Goal: Check status: Check status

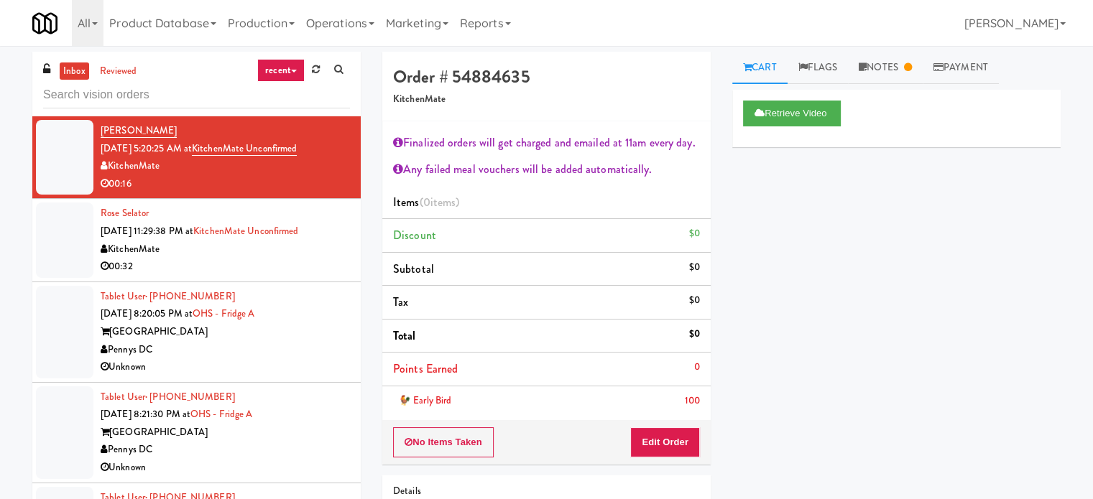
click at [283, 68] on link "recent" at bounding box center [280, 70] width 47 height 23
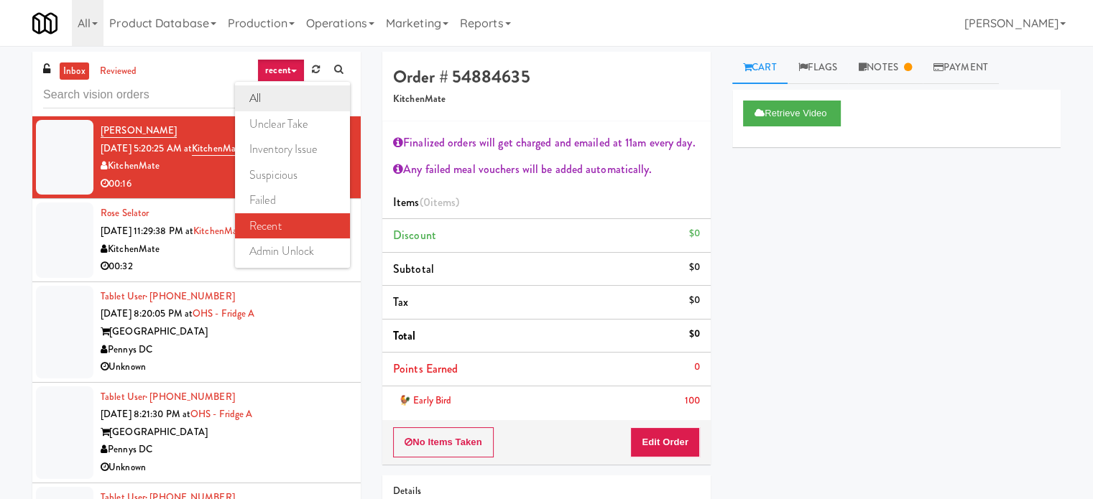
click at [279, 97] on link "all" at bounding box center [292, 99] width 115 height 26
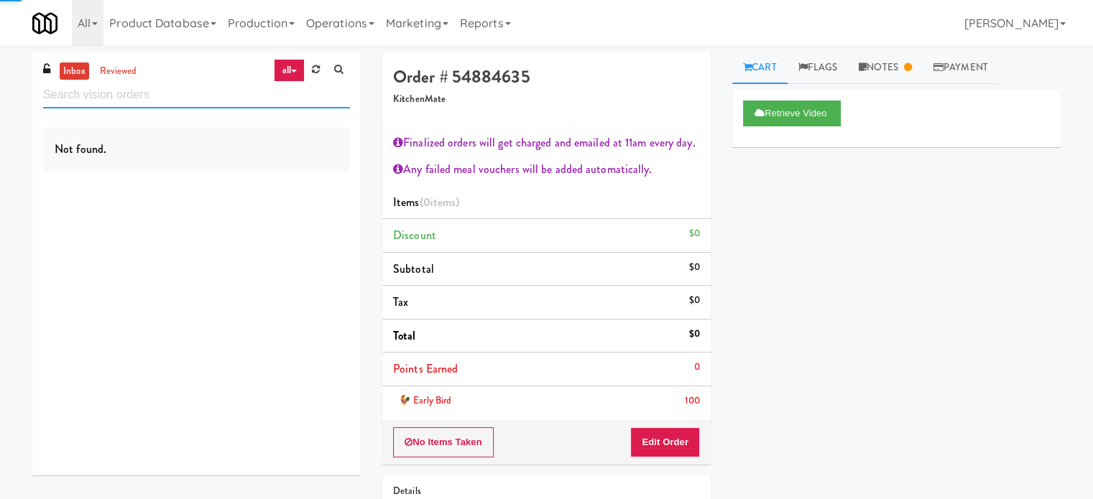
click at [156, 93] on input "text" at bounding box center [196, 95] width 307 height 27
paste input "Gettysburg - Combo"
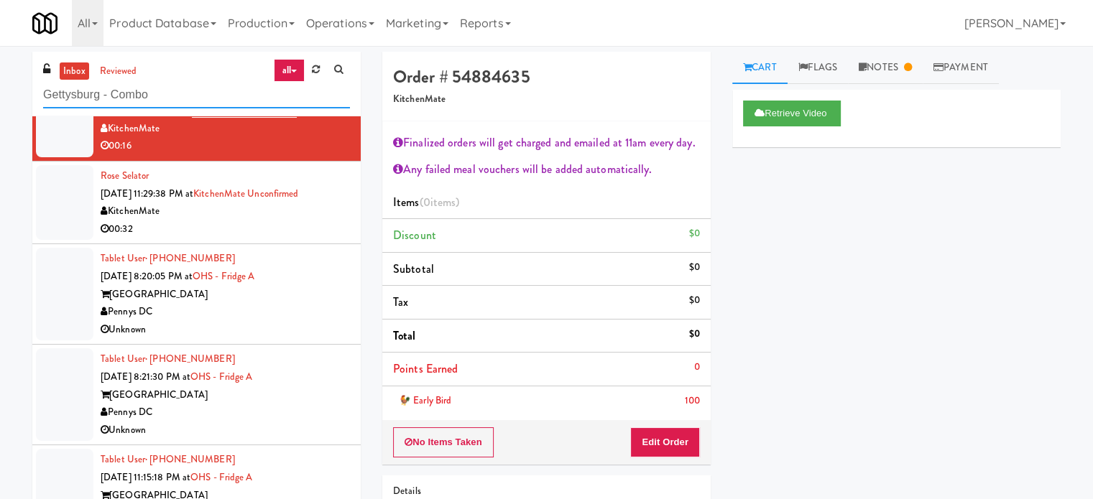
scroll to position [2035, 0]
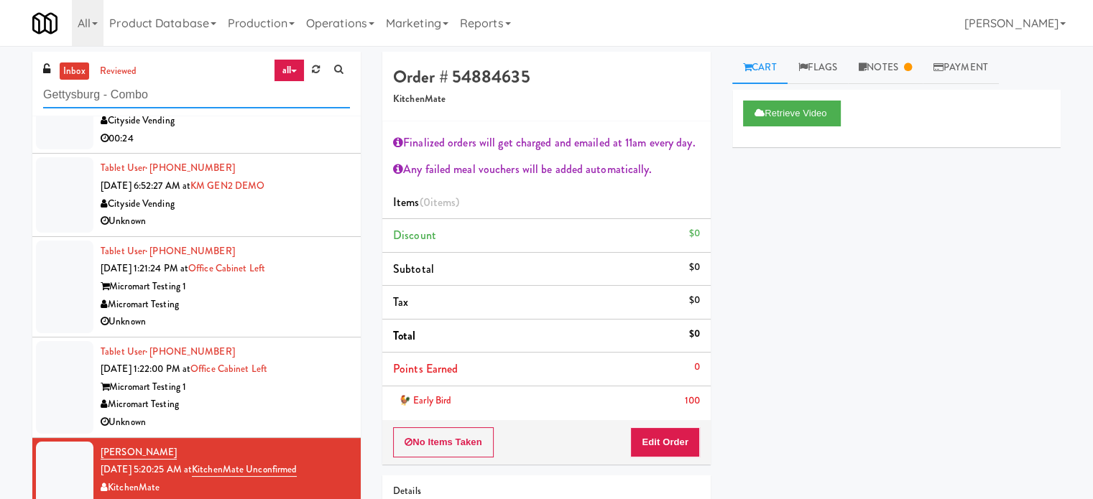
type input "Gettysburg - Combo"
click at [309, 402] on div "Micromart Testing" at bounding box center [225, 405] width 249 height 18
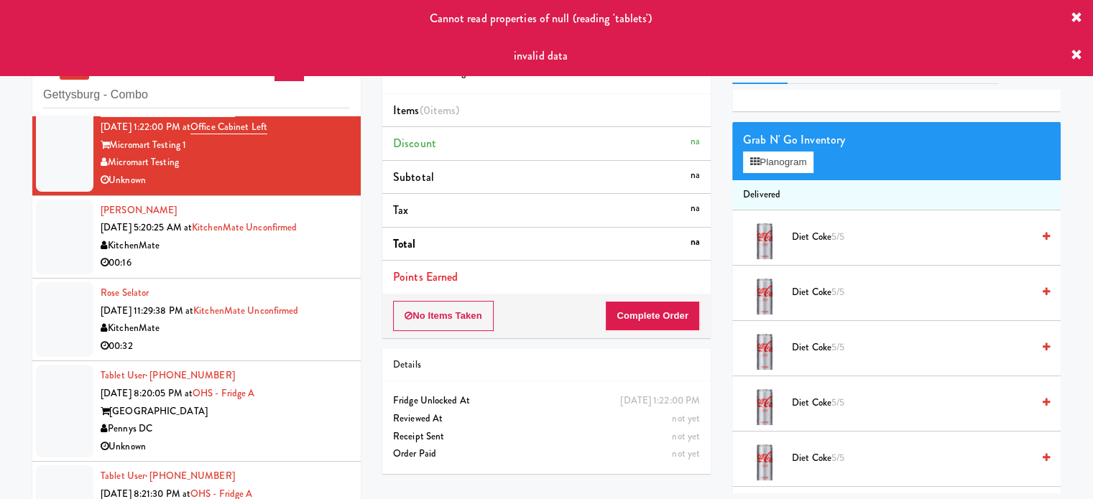
scroll to position [2282, 0]
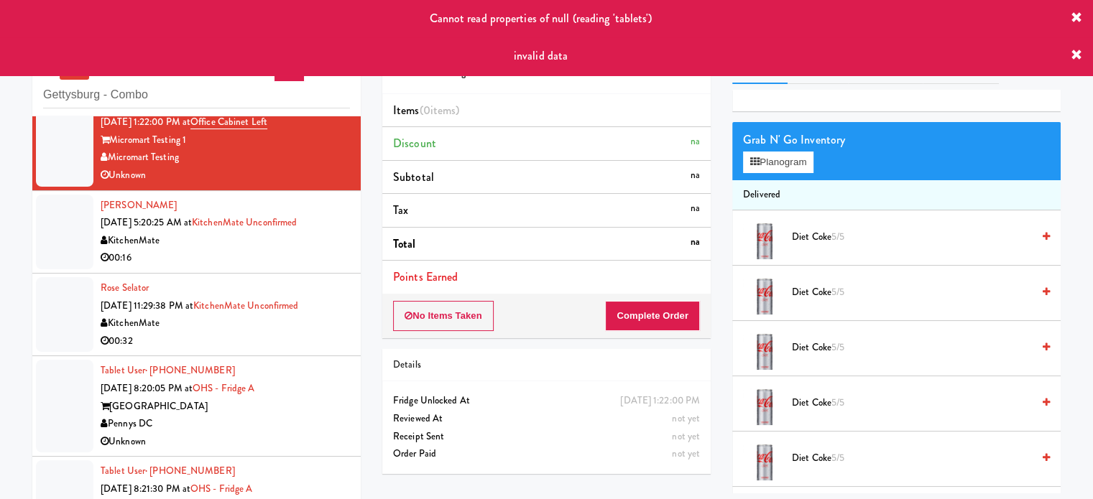
click at [300, 404] on div "[GEOGRAPHIC_DATA]" at bounding box center [225, 407] width 249 height 18
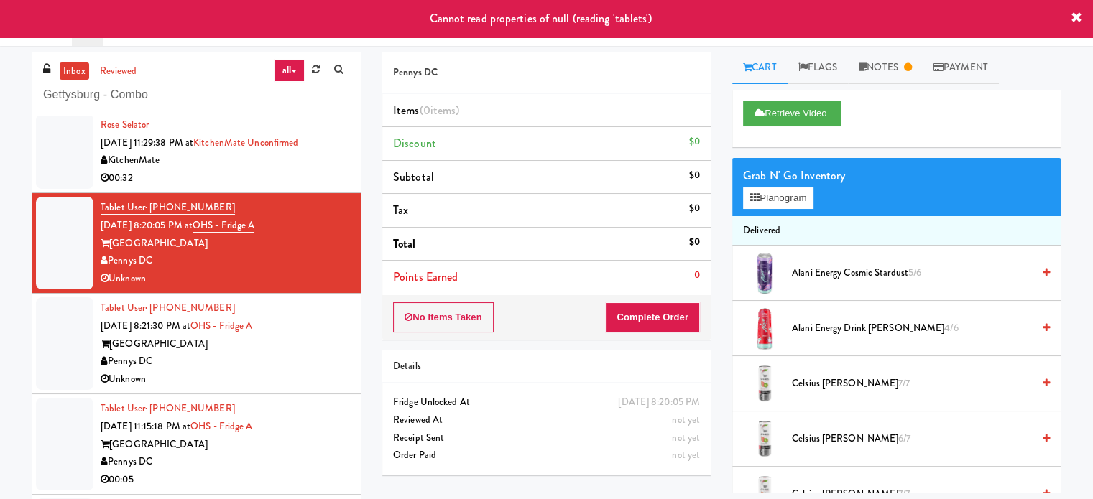
scroll to position [2450, 0]
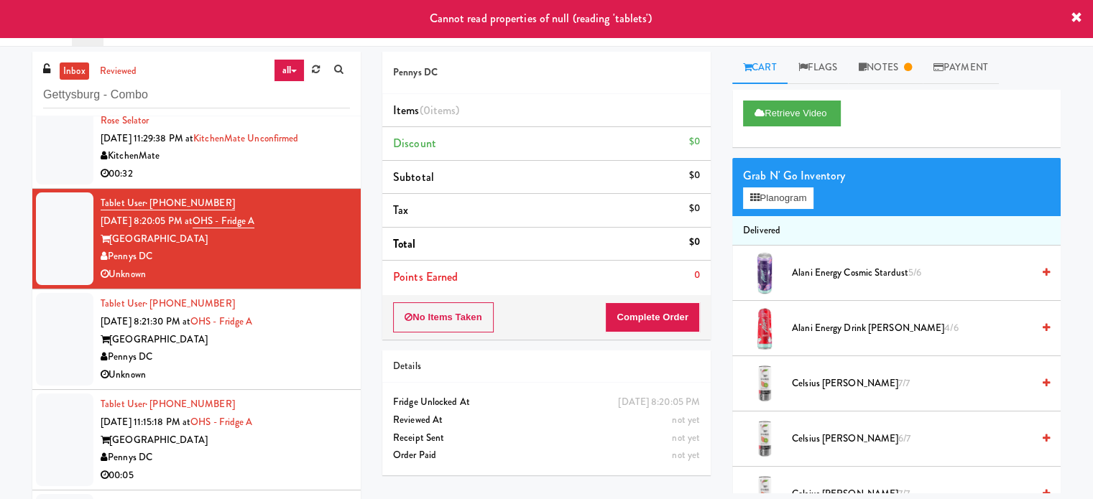
click at [325, 361] on div "Pennys DC" at bounding box center [225, 358] width 249 height 18
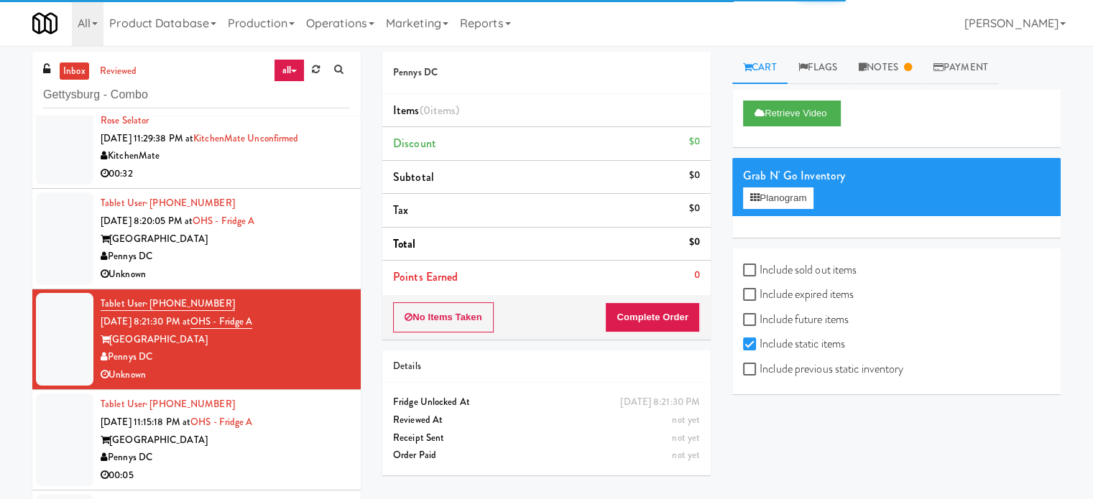
click at [293, 438] on div "[GEOGRAPHIC_DATA]" at bounding box center [225, 441] width 249 height 18
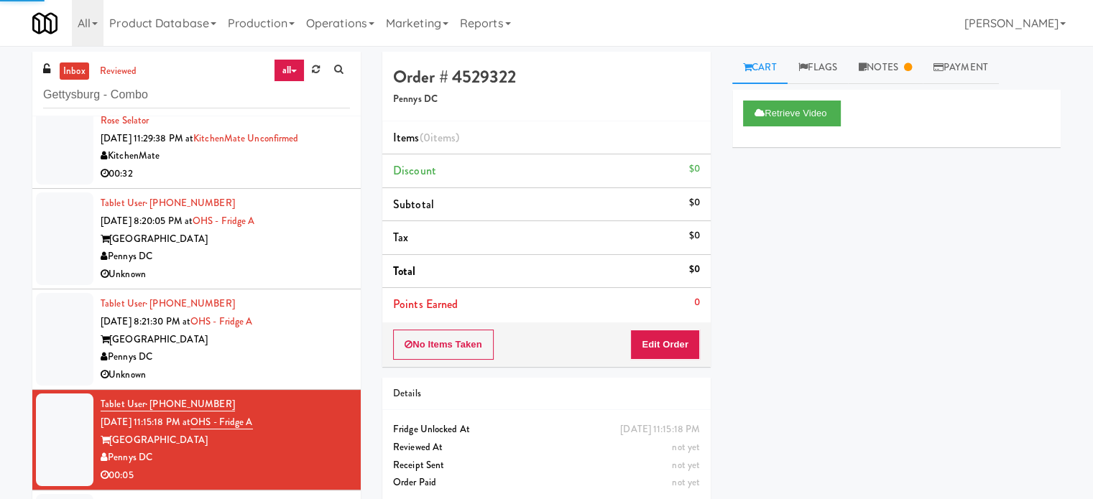
scroll to position [2809, 0]
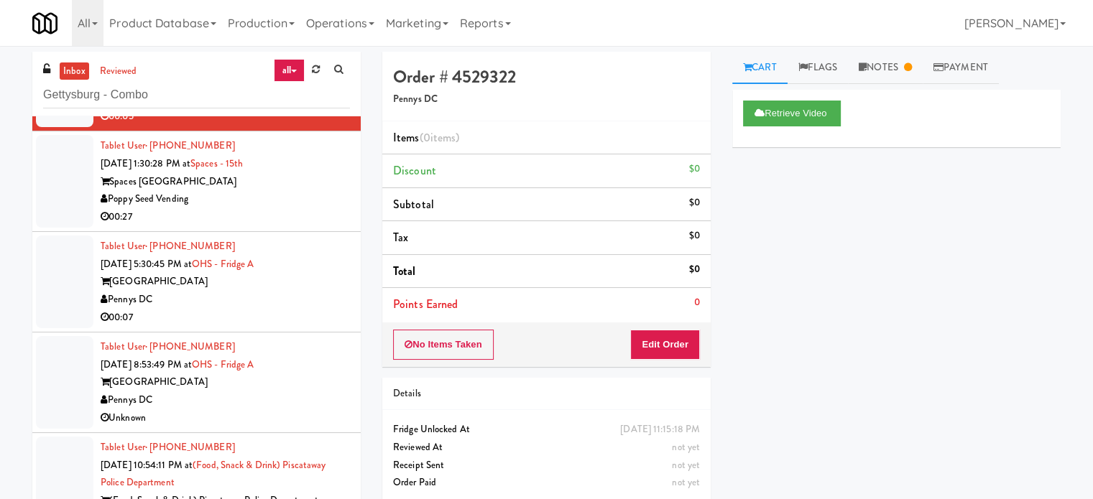
click at [310, 213] on div "00:27" at bounding box center [225, 217] width 249 height 18
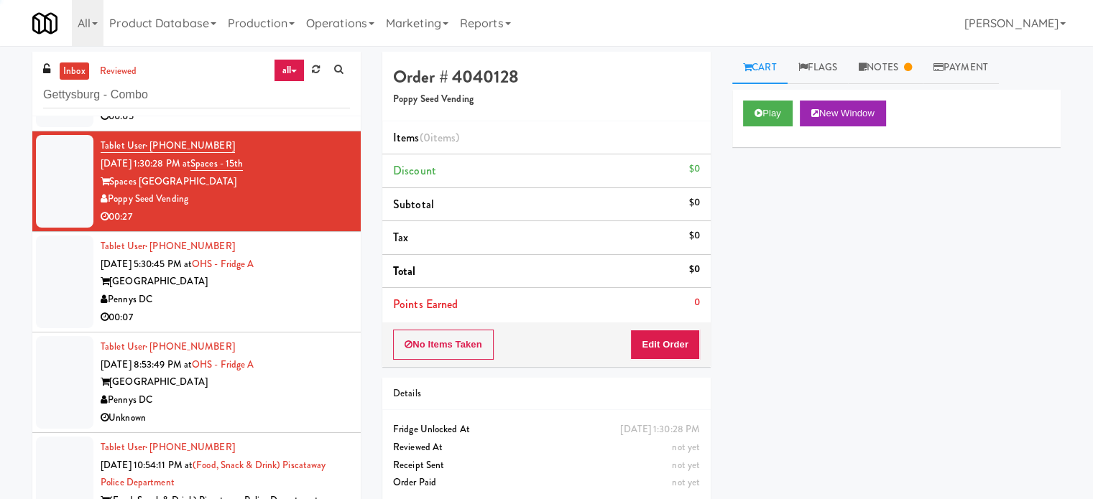
click at [299, 297] on div "Pennys DC" at bounding box center [225, 300] width 249 height 18
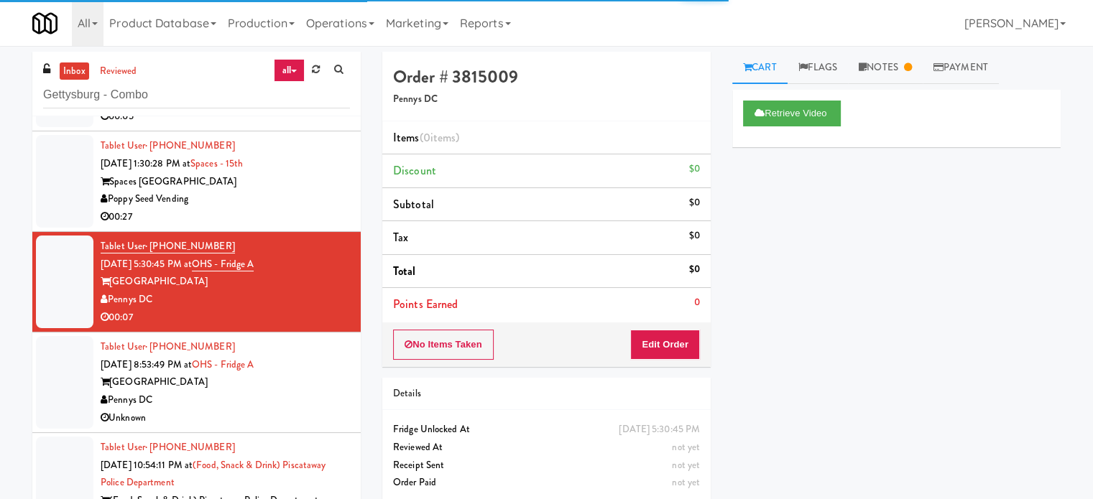
click at [315, 208] on div "00:27" at bounding box center [225, 217] width 249 height 18
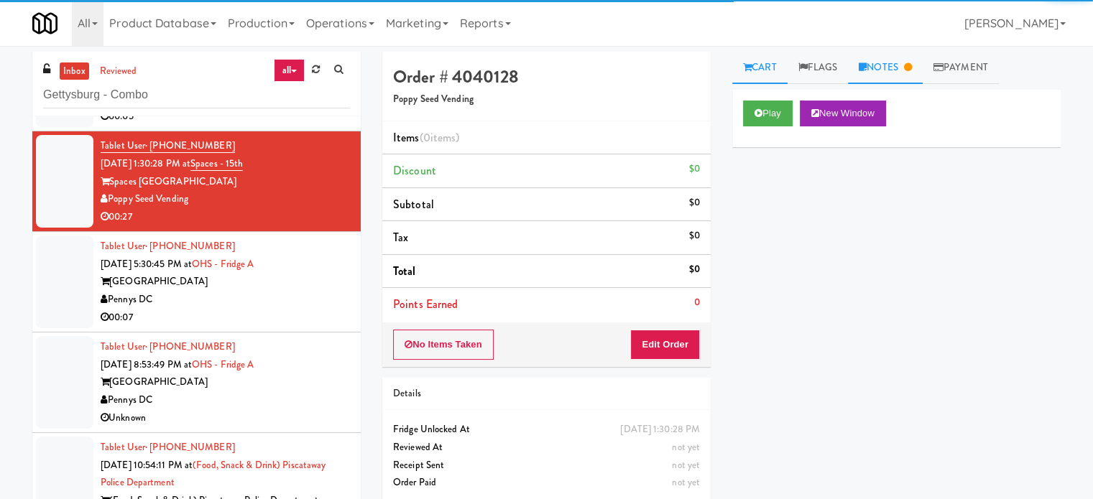
click at [903, 65] on link "Notes" at bounding box center [885, 68] width 75 height 32
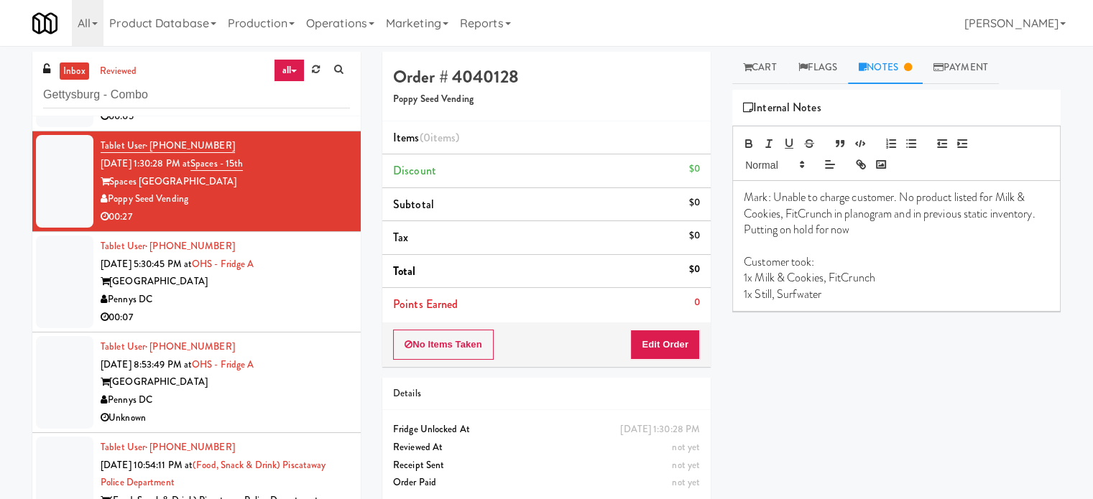
click at [285, 291] on div "Pennys DC" at bounding box center [225, 300] width 249 height 18
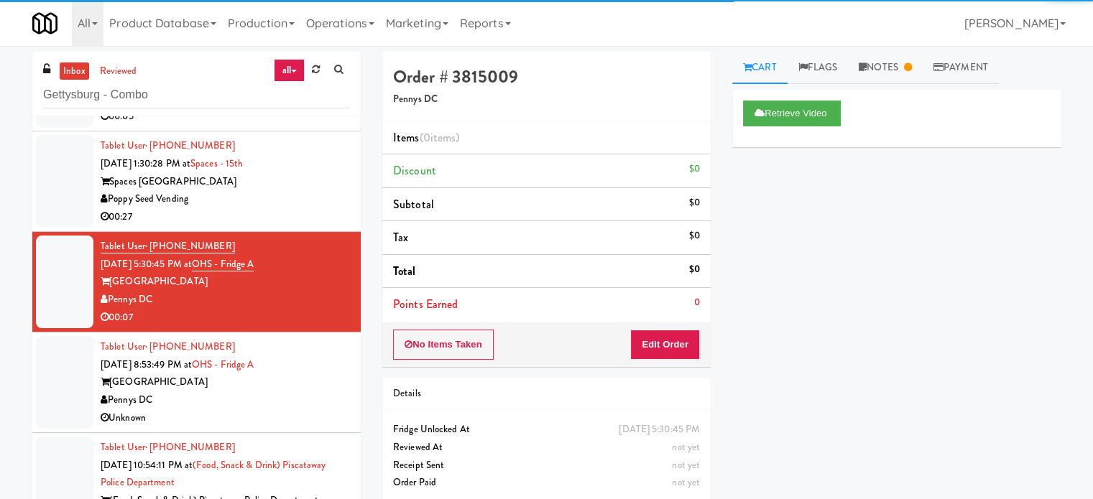
scroll to position [3110, 0]
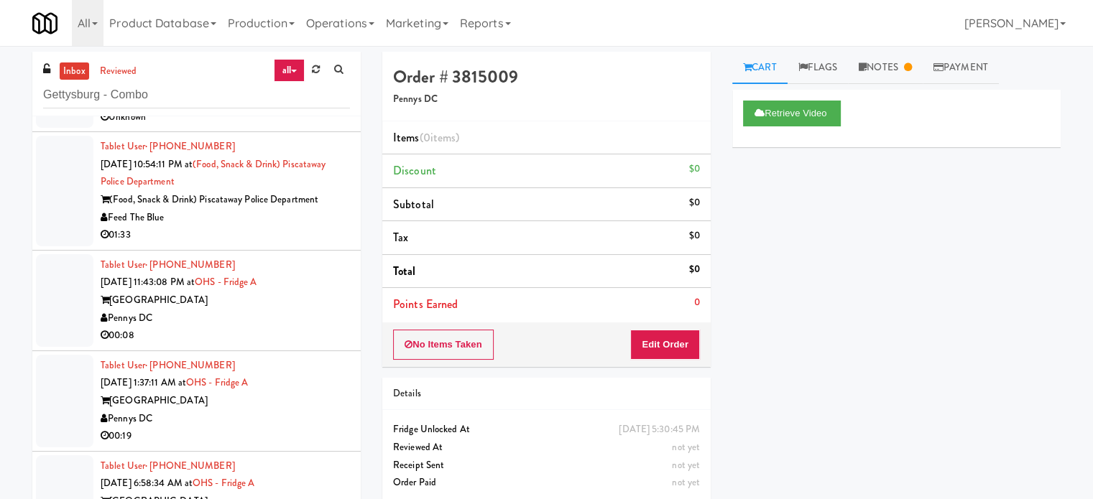
click at [318, 236] on div "01:33" at bounding box center [225, 235] width 249 height 18
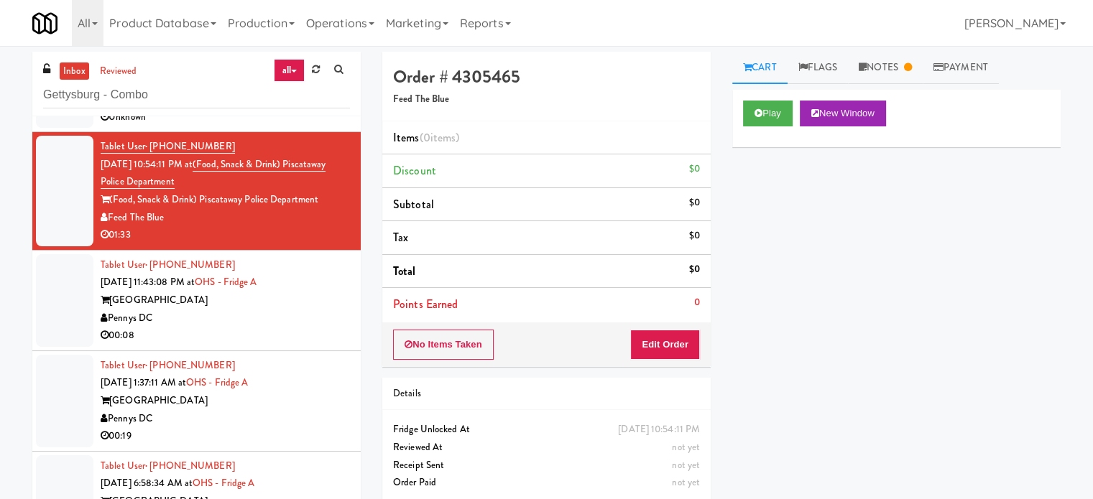
click at [290, 298] on div "[GEOGRAPHIC_DATA]" at bounding box center [225, 301] width 249 height 18
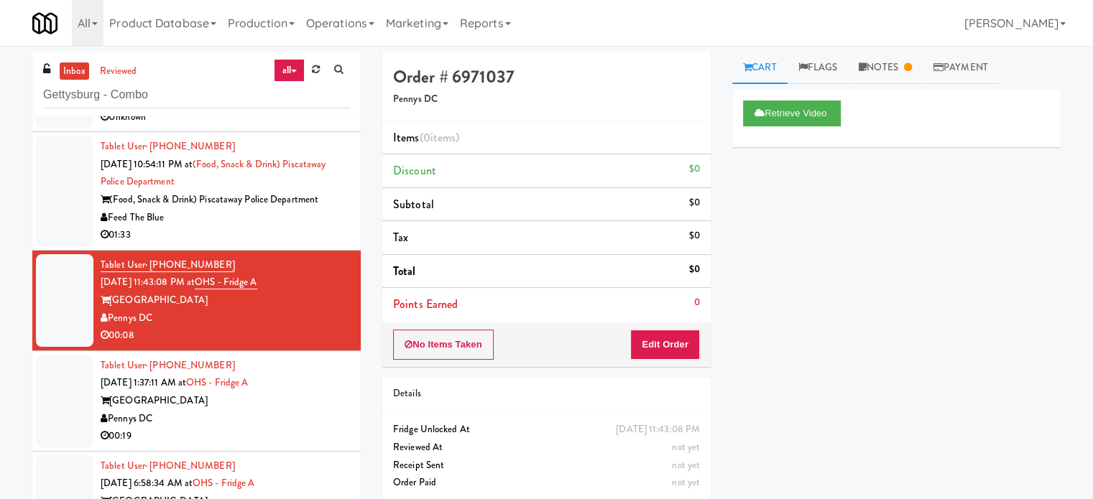
drag, startPoint x: 253, startPoint y: 428, endPoint x: 263, endPoint y: 428, distance: 10.1
click at [255, 430] on div "00:19" at bounding box center [225, 437] width 249 height 18
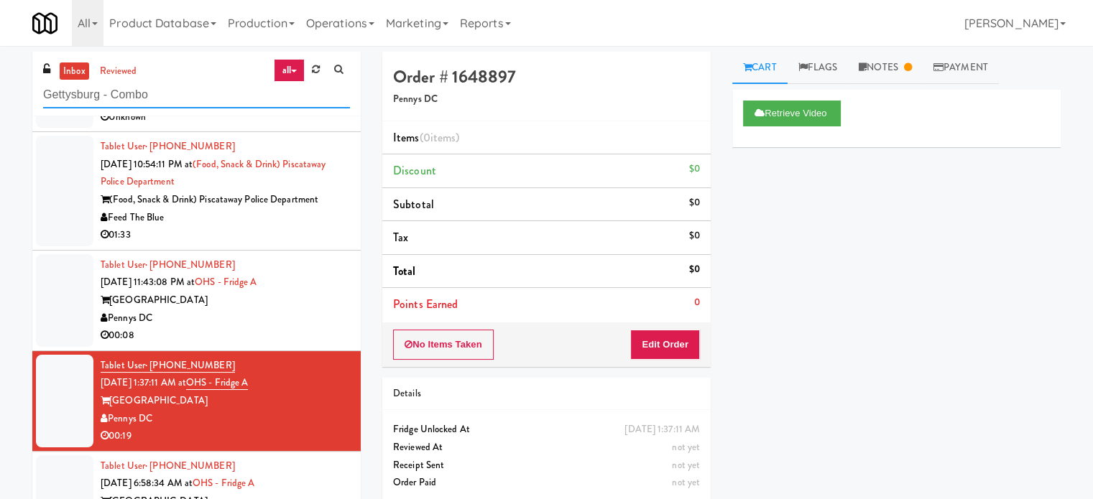
click at [190, 91] on input "Gettysburg - Combo" at bounding box center [196, 95] width 307 height 27
click at [193, 97] on input "text" at bounding box center [196, 95] width 307 height 27
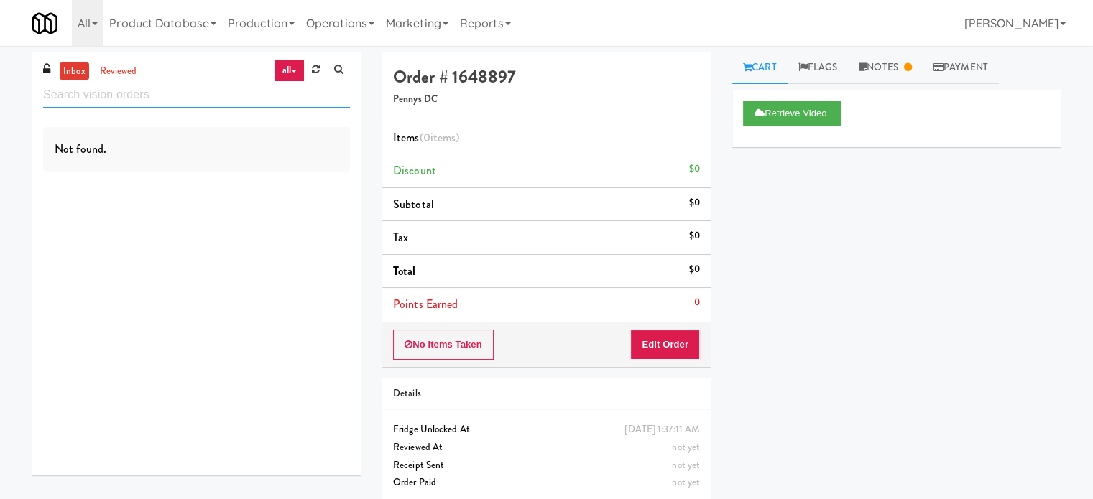
click at [193, 97] on input "text" at bounding box center [196, 95] width 307 height 27
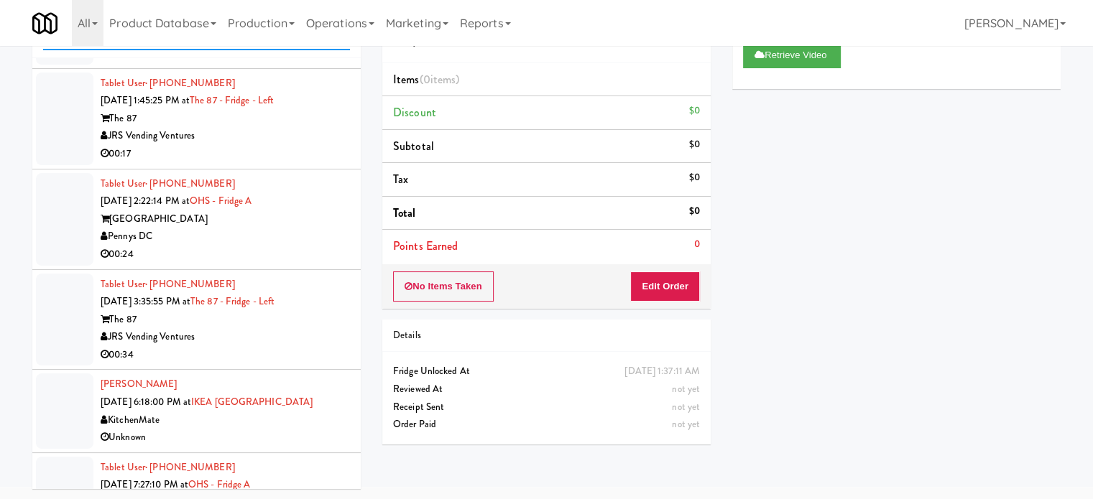
scroll to position [5984, 0]
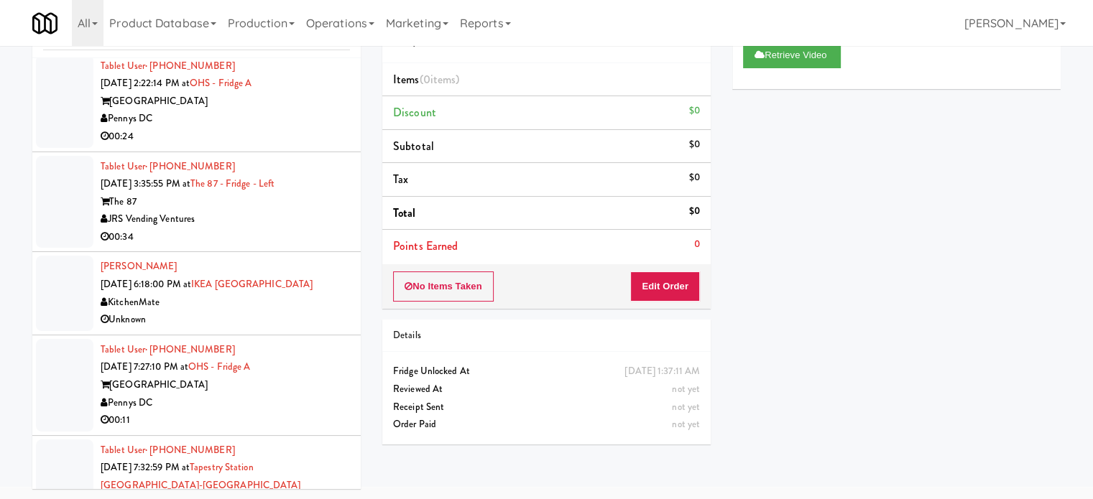
drag, startPoint x: 309, startPoint y: 321, endPoint x: 316, endPoint y: 313, distance: 10.7
click at [309, 321] on div "Unknown" at bounding box center [225, 320] width 249 height 18
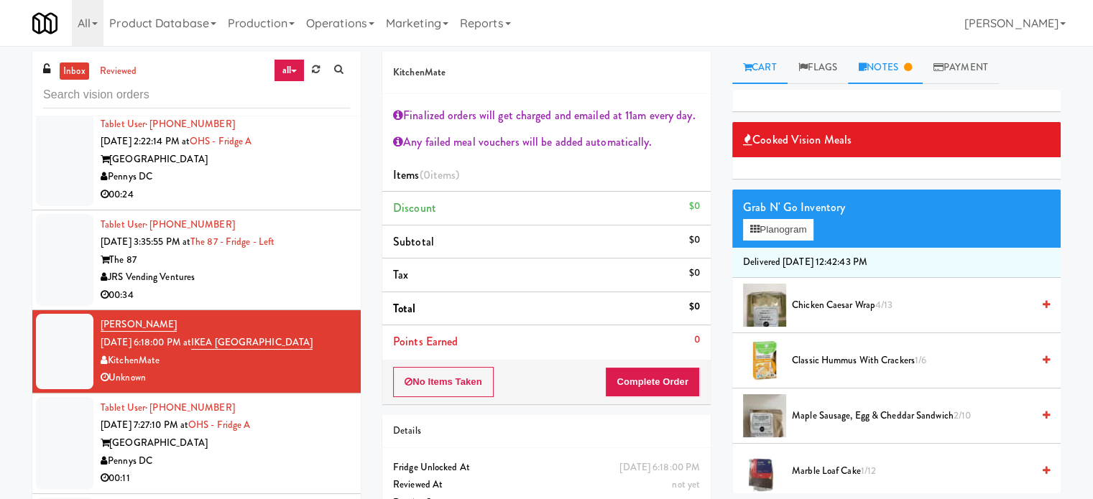
click at [895, 71] on link "Notes" at bounding box center [885, 68] width 75 height 32
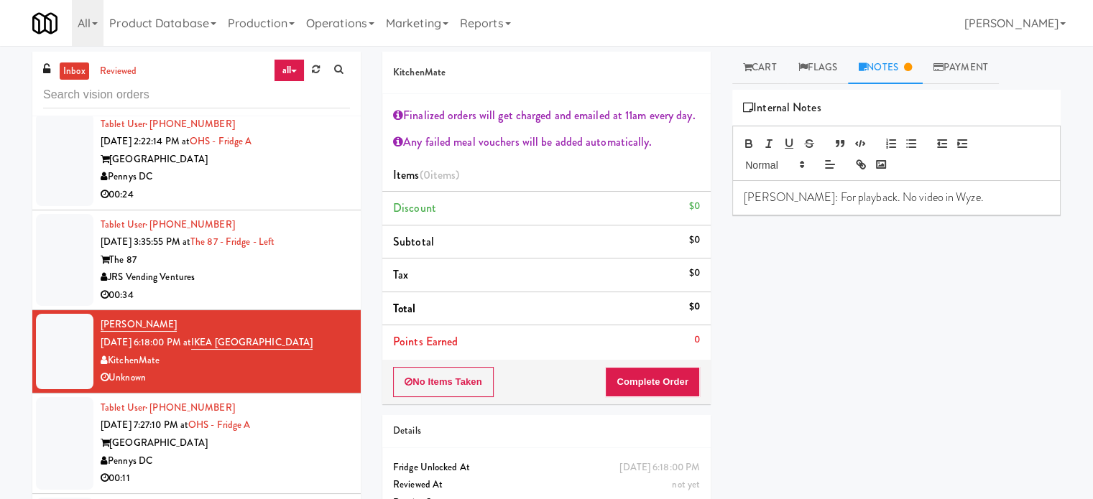
click at [310, 303] on li "Tablet User · (574) 807-5151 [DATE] 3:35:55 PM at The 87 - Fridge - Left The 87…" at bounding box center [196, 261] width 328 height 101
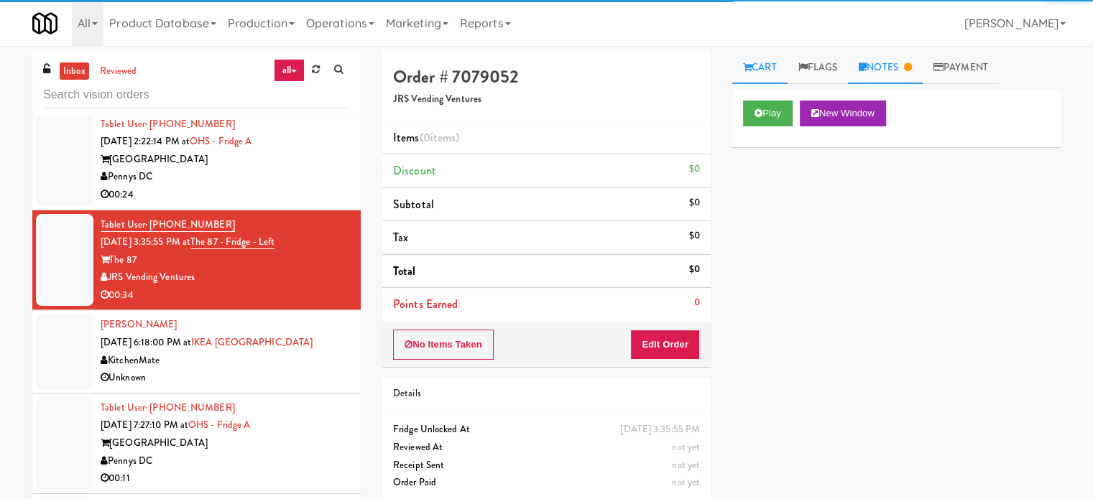
click at [903, 61] on link "Notes" at bounding box center [885, 68] width 75 height 32
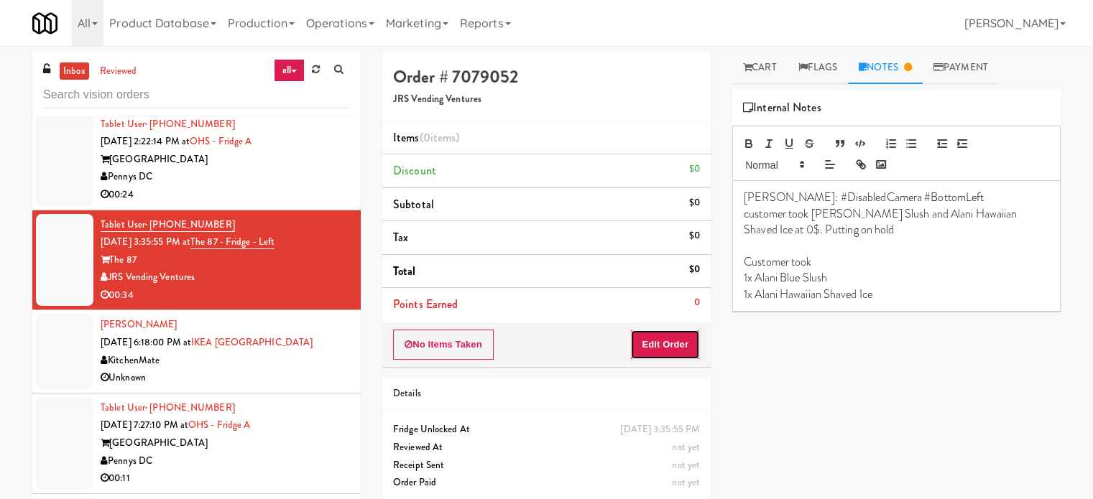
click at [684, 347] on button "Edit Order" at bounding box center [665, 345] width 70 height 30
click at [771, 73] on link "Cart" at bounding box center [759, 68] width 55 height 32
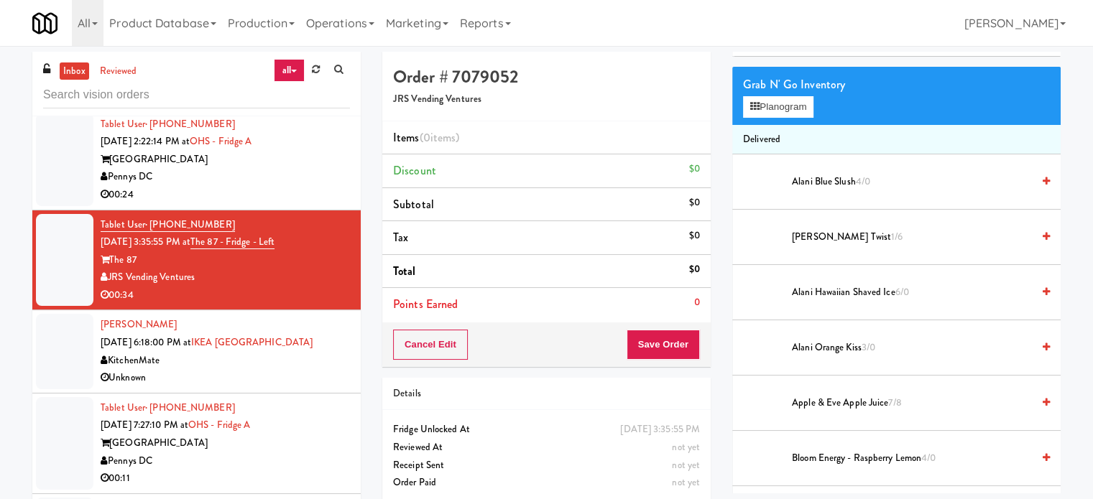
scroll to position [130, 0]
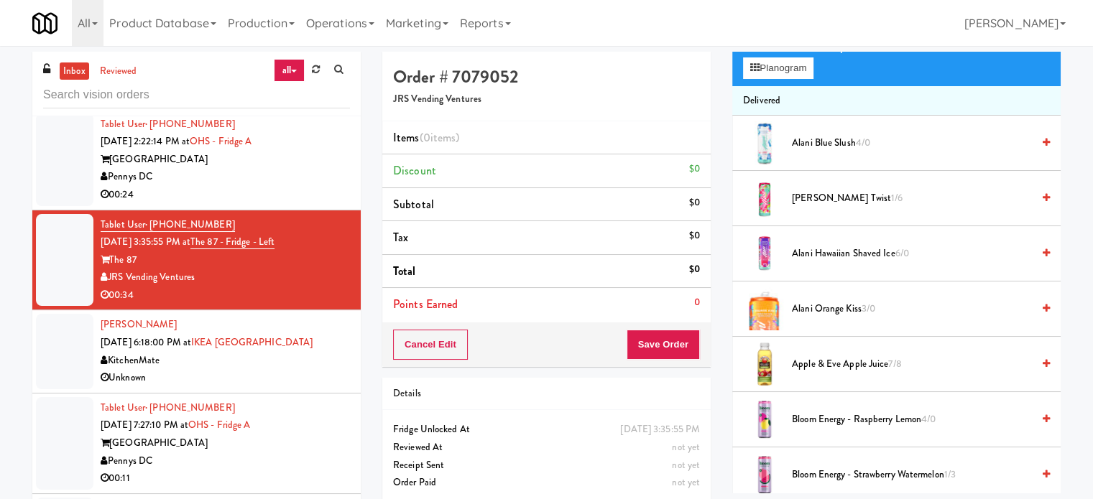
click at [839, 252] on span "Alani Hawaiian Shaved Ice 6/0" at bounding box center [912, 254] width 240 height 18
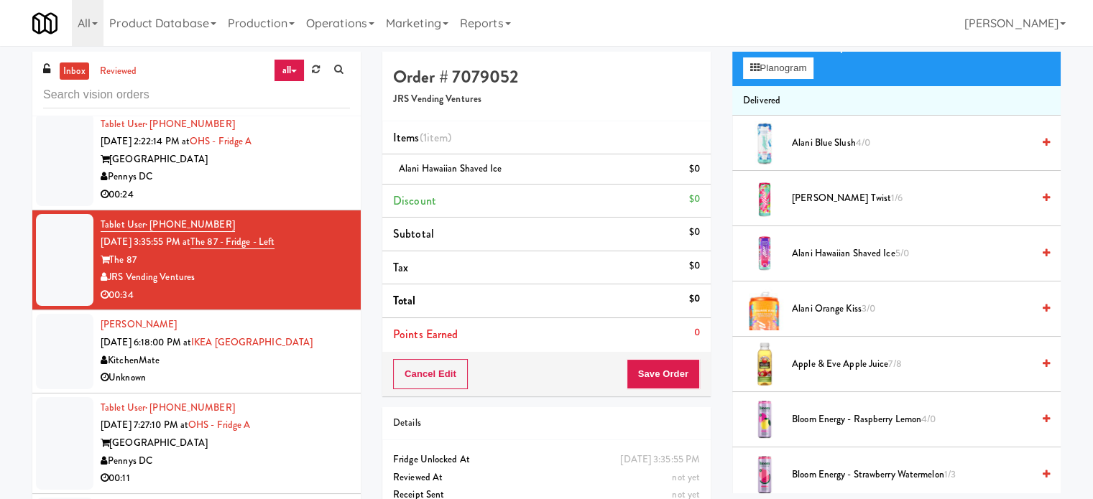
click at [852, 142] on span "Alani Blue Slush 4/0" at bounding box center [912, 143] width 240 height 18
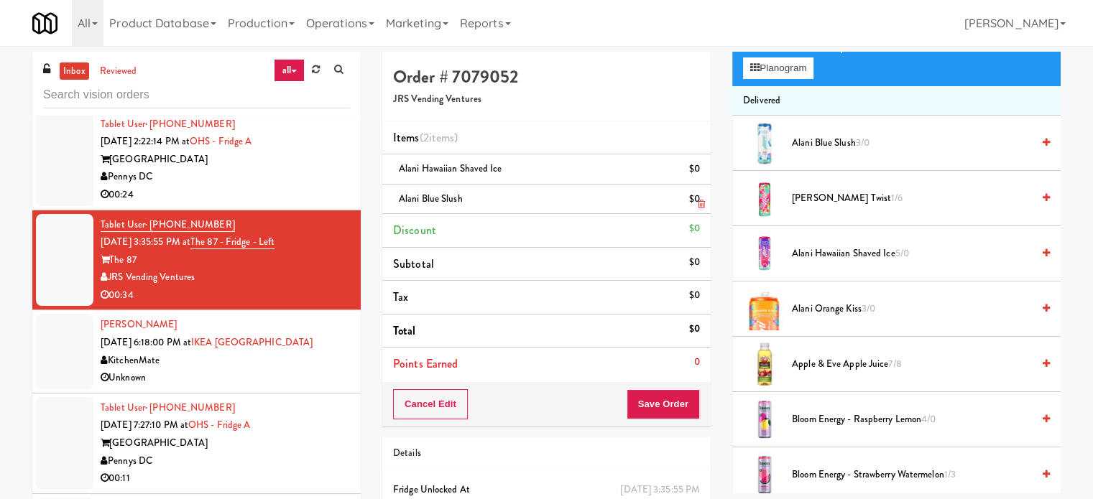
click at [700, 196] on link at bounding box center [698, 205] width 13 height 18
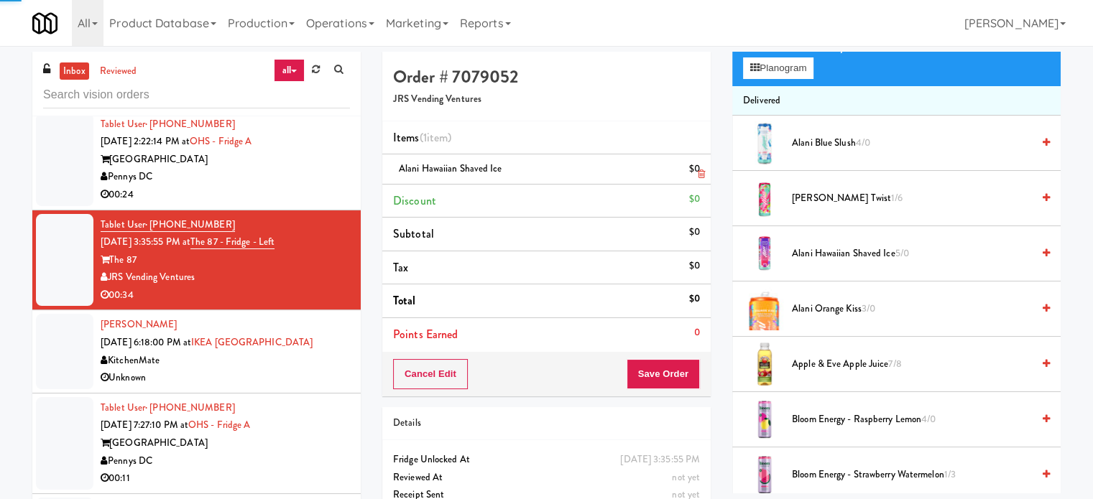
click at [694, 172] on link at bounding box center [698, 175] width 13 height 18
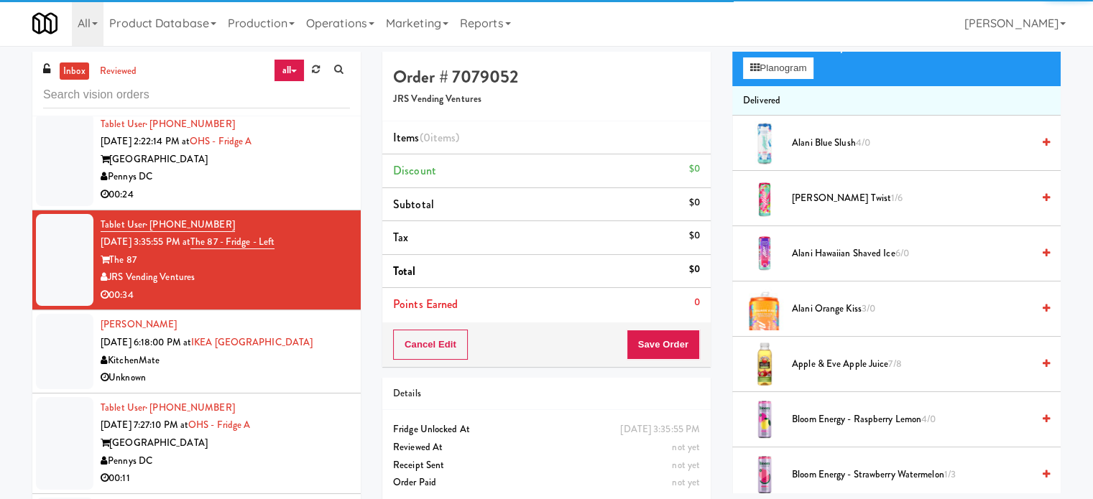
click at [326, 377] on div "Unknown" at bounding box center [225, 378] width 249 height 18
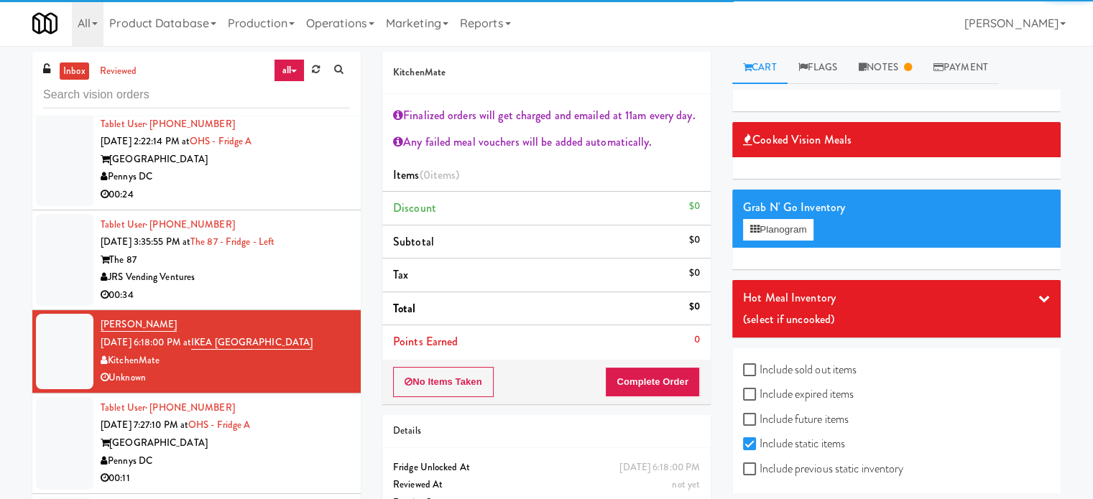
click at [290, 453] on div "Pennys DC" at bounding box center [225, 462] width 249 height 18
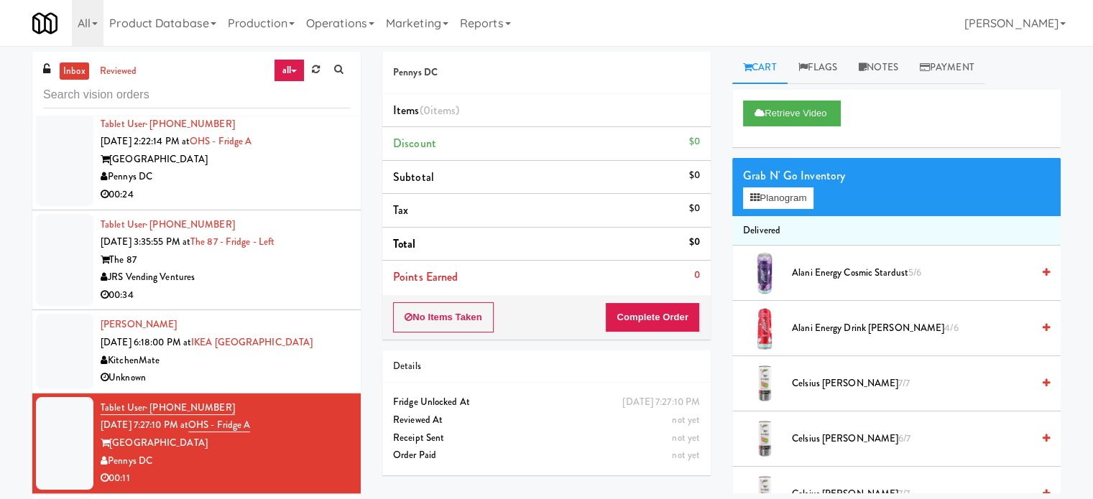
scroll to position [6344, 0]
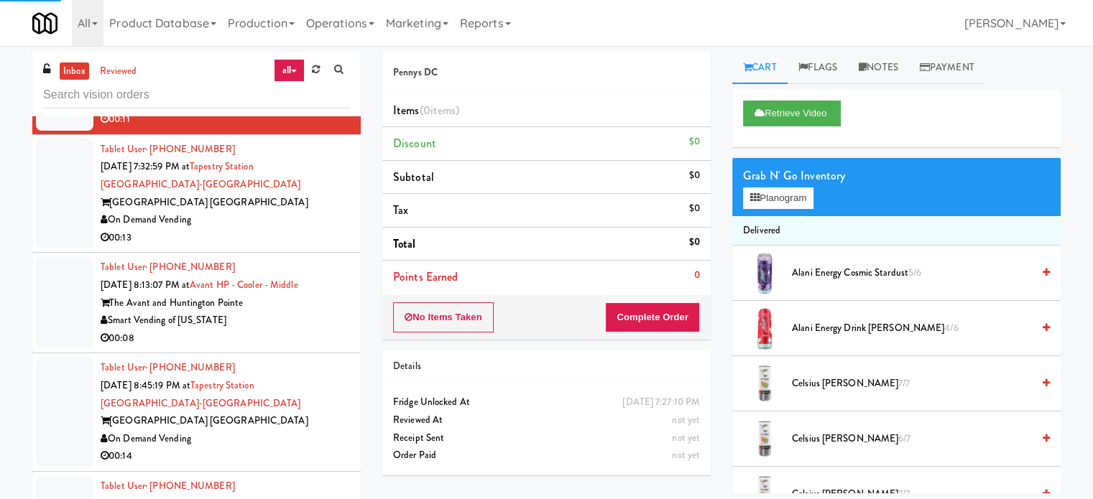
click at [285, 218] on div "On Demand Vending" at bounding box center [225, 220] width 249 height 18
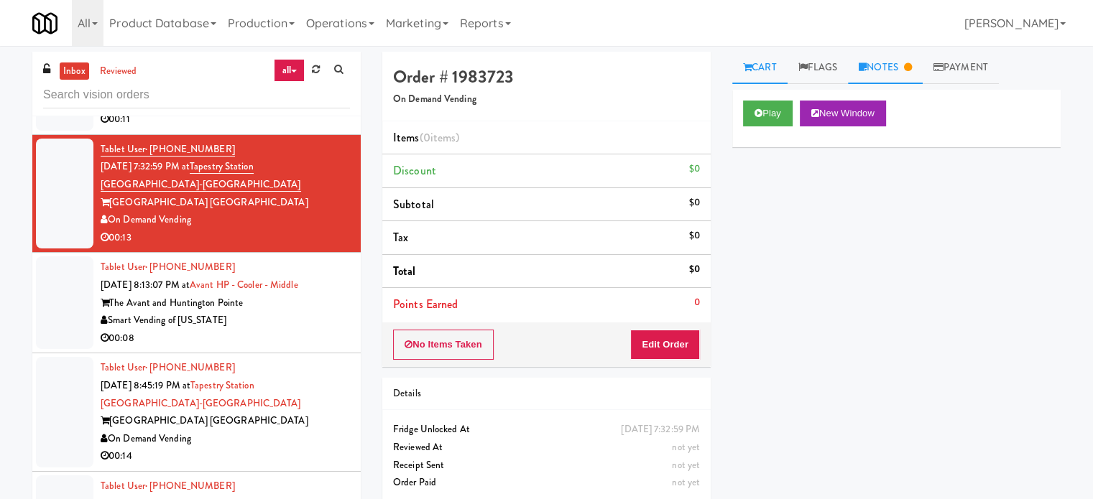
click at [898, 56] on link "Notes" at bounding box center [885, 68] width 75 height 32
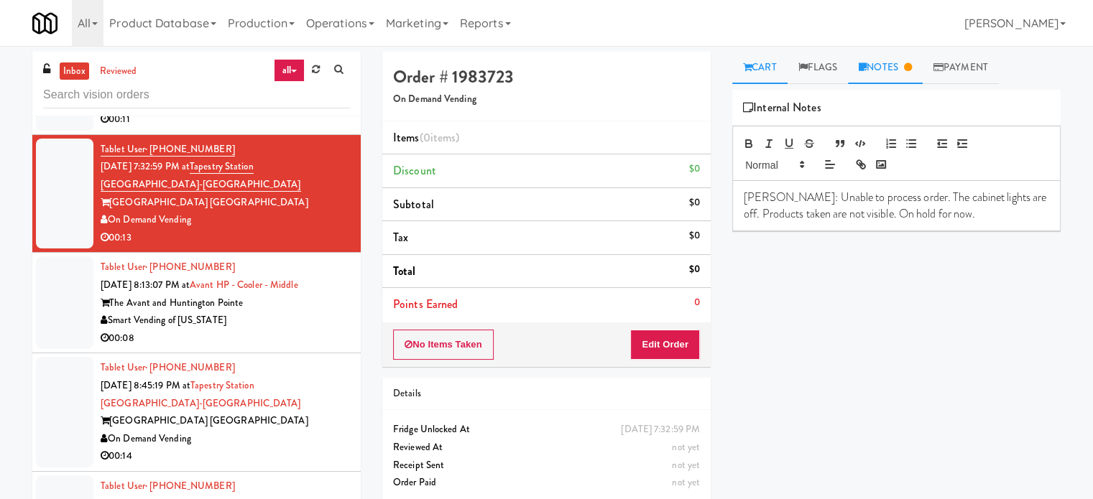
click at [765, 68] on link "Cart" at bounding box center [759, 68] width 55 height 32
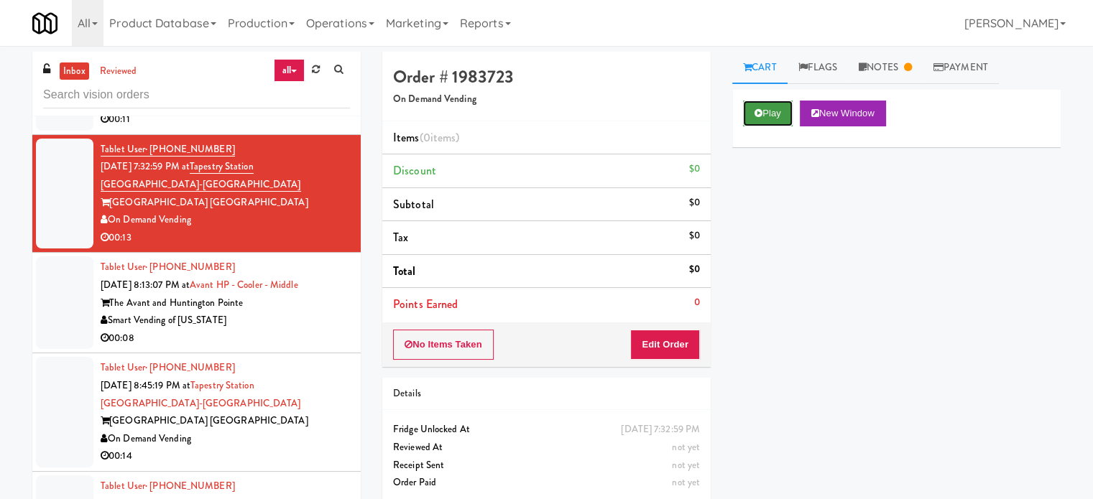
click at [766, 117] on button "Play" at bounding box center [768, 114] width 50 height 26
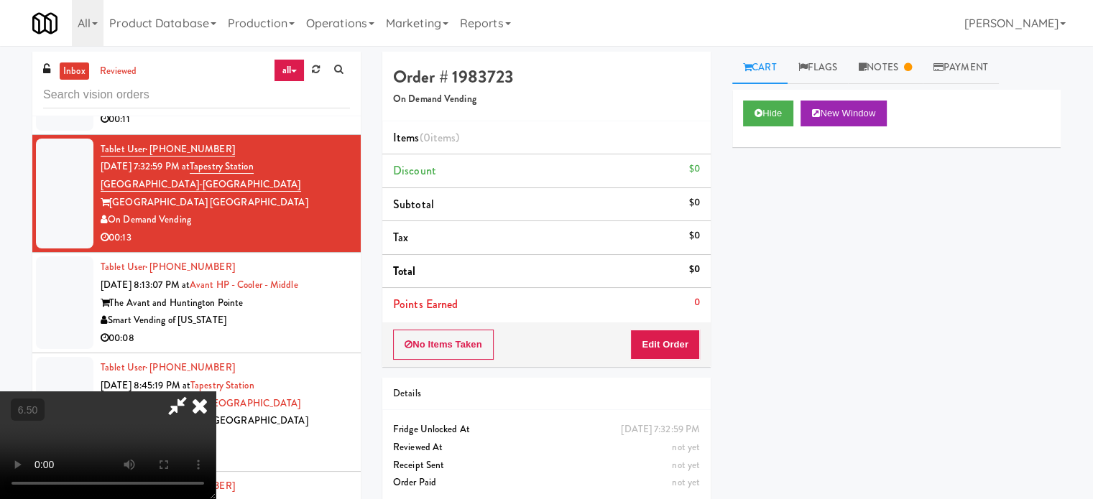
click at [216, 392] on video at bounding box center [108, 446] width 216 height 108
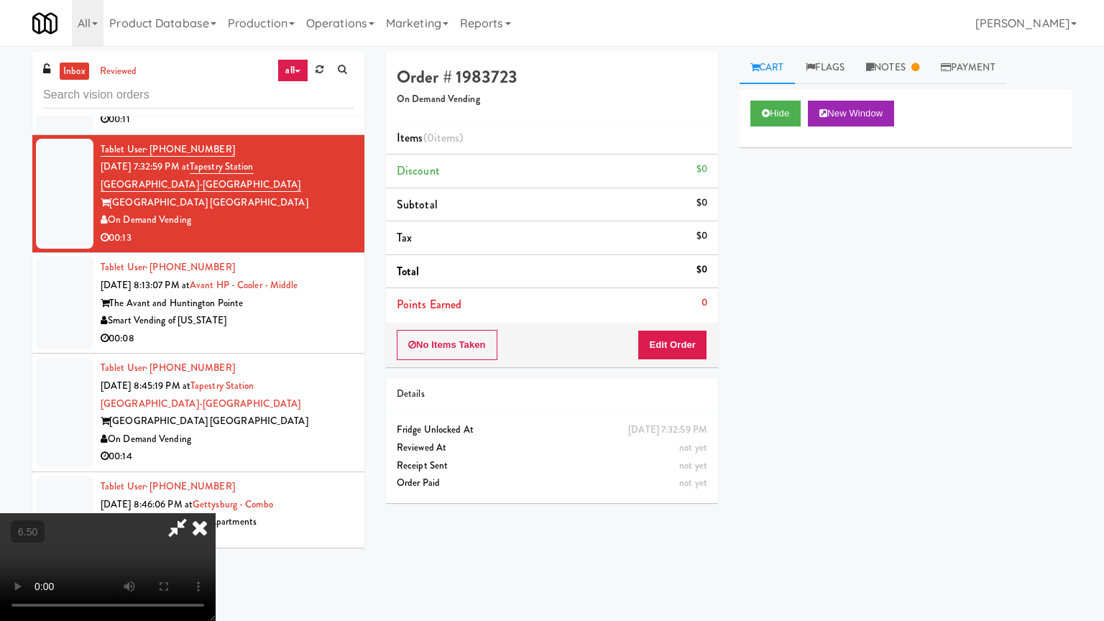
click at [216, 499] on video at bounding box center [108, 567] width 216 height 108
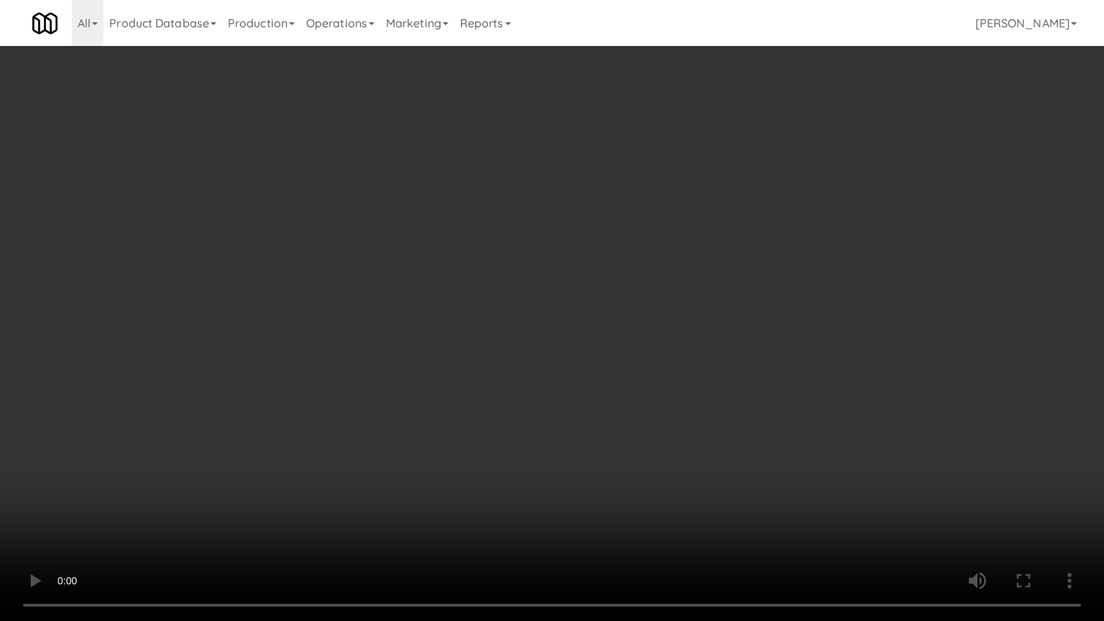
click at [575, 378] on video at bounding box center [552, 310] width 1104 height 621
click at [581, 374] on video at bounding box center [552, 310] width 1104 height 621
click at [585, 369] on video at bounding box center [552, 310] width 1104 height 621
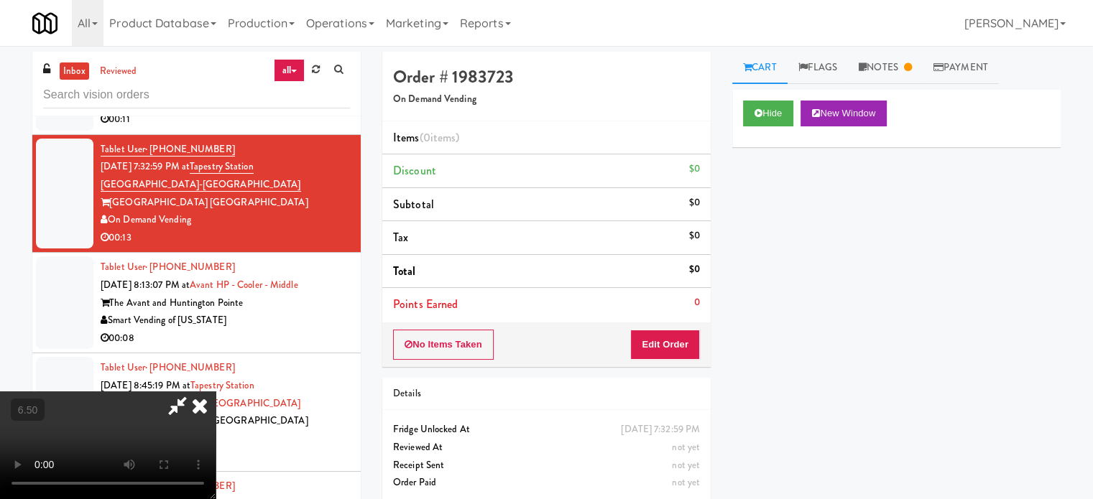
click at [216, 392] on icon at bounding box center [200, 406] width 32 height 29
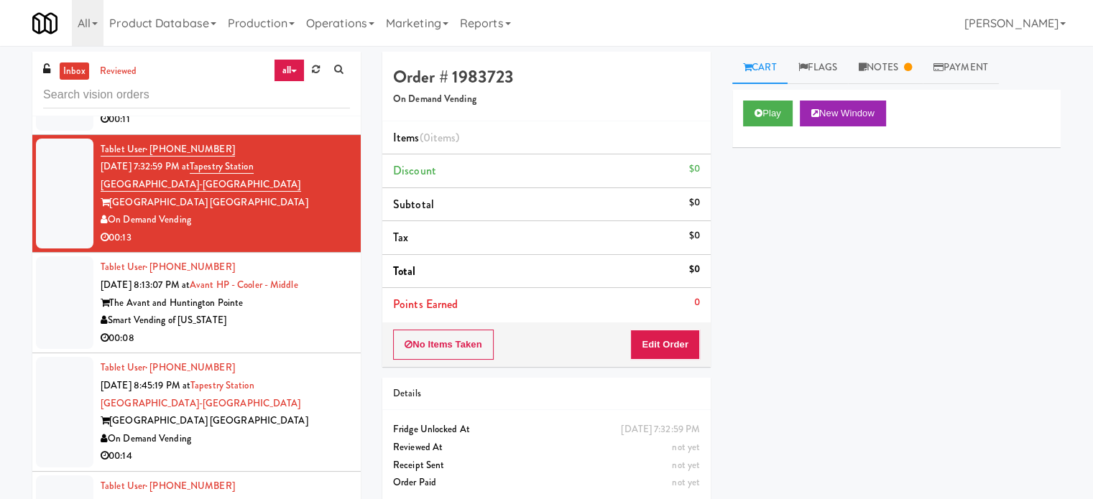
click at [285, 332] on div "00:08" at bounding box center [225, 339] width 249 height 18
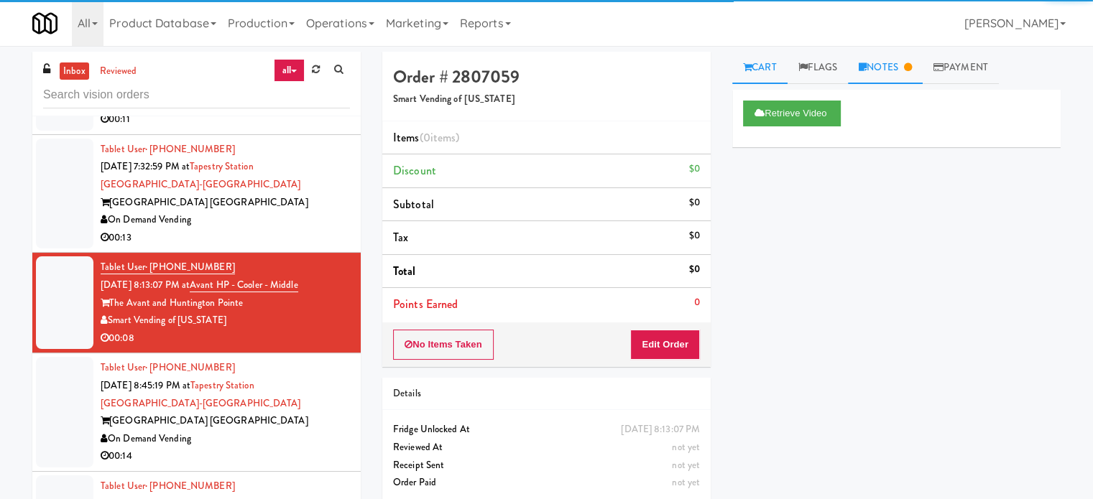
click at [910, 76] on link "Notes" at bounding box center [885, 68] width 75 height 32
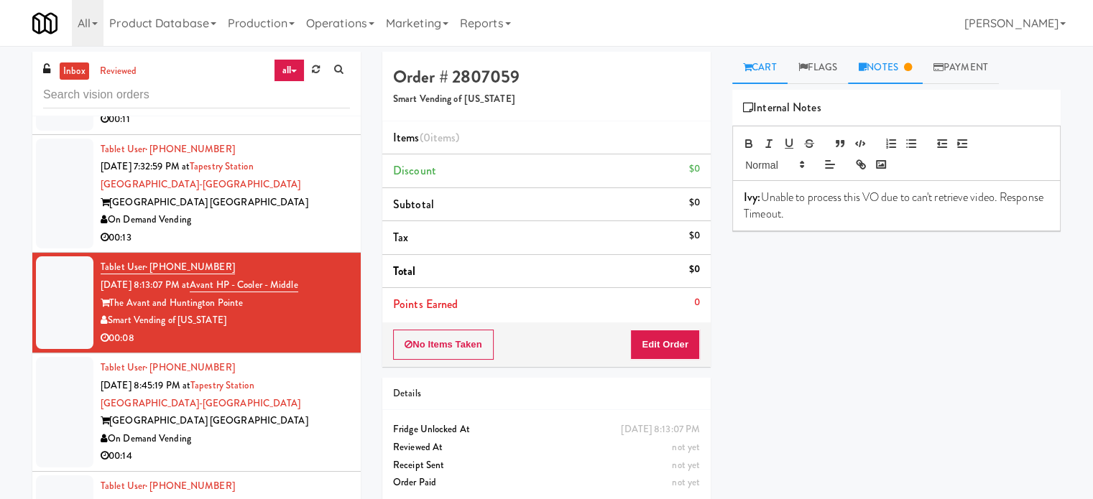
drag, startPoint x: 765, startPoint y: 65, endPoint x: 766, endPoint y: 75, distance: 9.5
click at [765, 68] on link "Cart" at bounding box center [759, 68] width 55 height 32
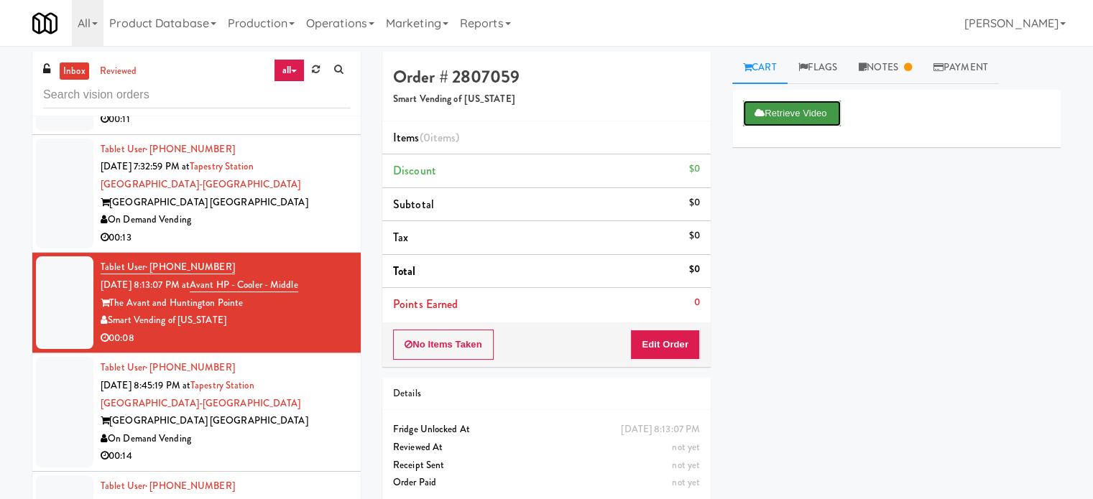
click at [802, 122] on button "Retrieve Video" at bounding box center [792, 114] width 98 height 26
click at [898, 67] on link "Notes" at bounding box center [885, 68] width 75 height 32
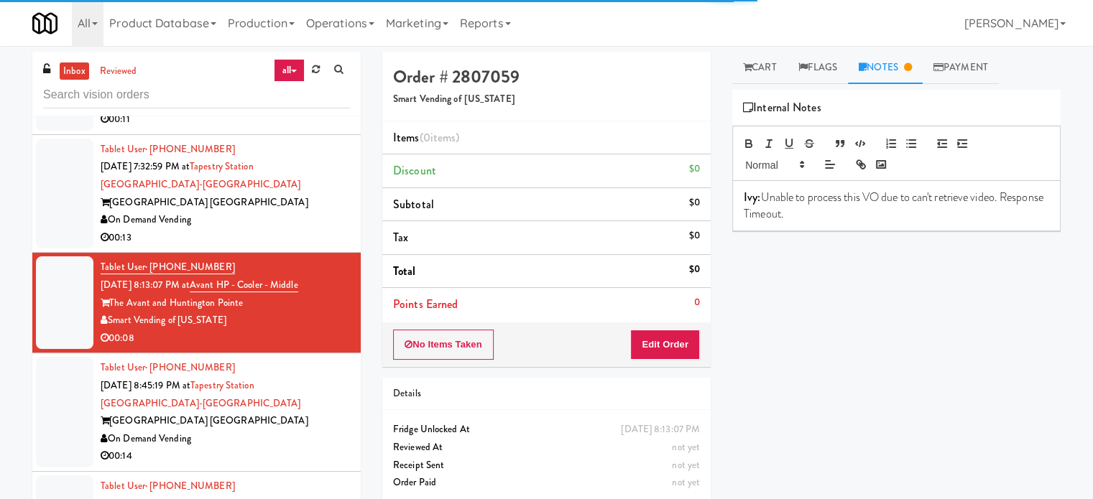
click at [287, 412] on div "[GEOGRAPHIC_DATA] [GEOGRAPHIC_DATA]" at bounding box center [225, 421] width 249 height 18
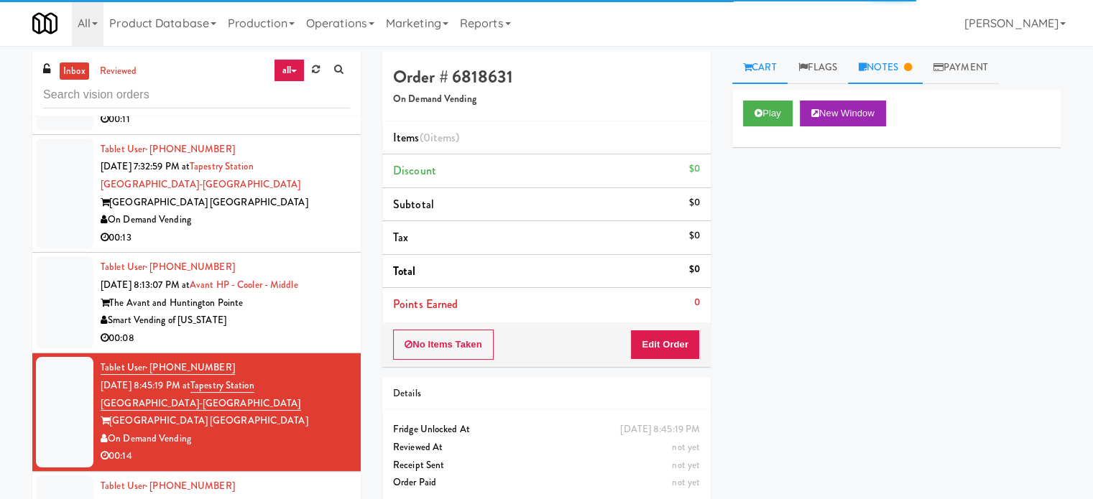
click at [898, 70] on link "Notes" at bounding box center [885, 68] width 75 height 32
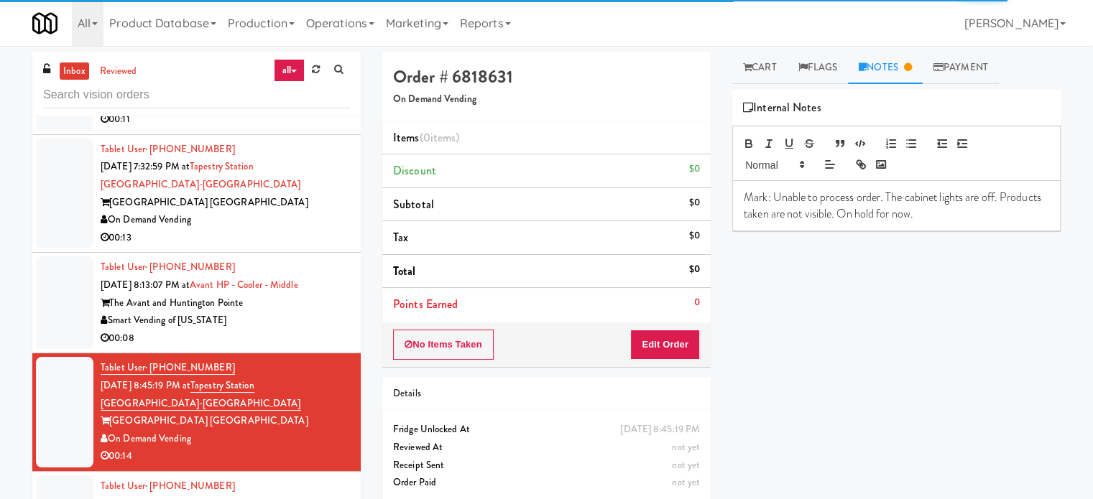
drag, startPoint x: 311, startPoint y: 318, endPoint x: 529, endPoint y: 254, distance: 226.9
click at [313, 317] on div "Smart Vending of [US_STATE]" at bounding box center [225, 321] width 249 height 18
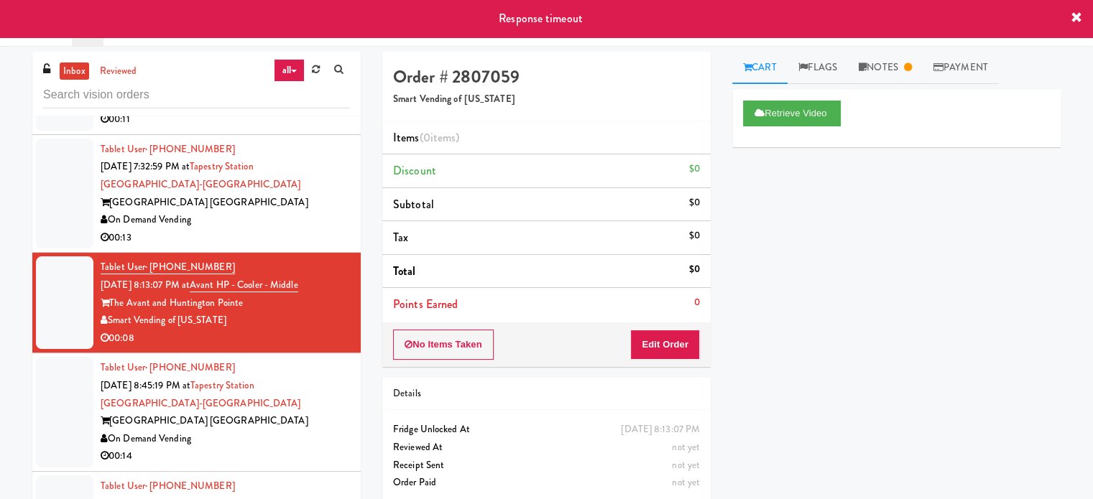
click at [258, 436] on div "On Demand Vending" at bounding box center [225, 439] width 249 height 18
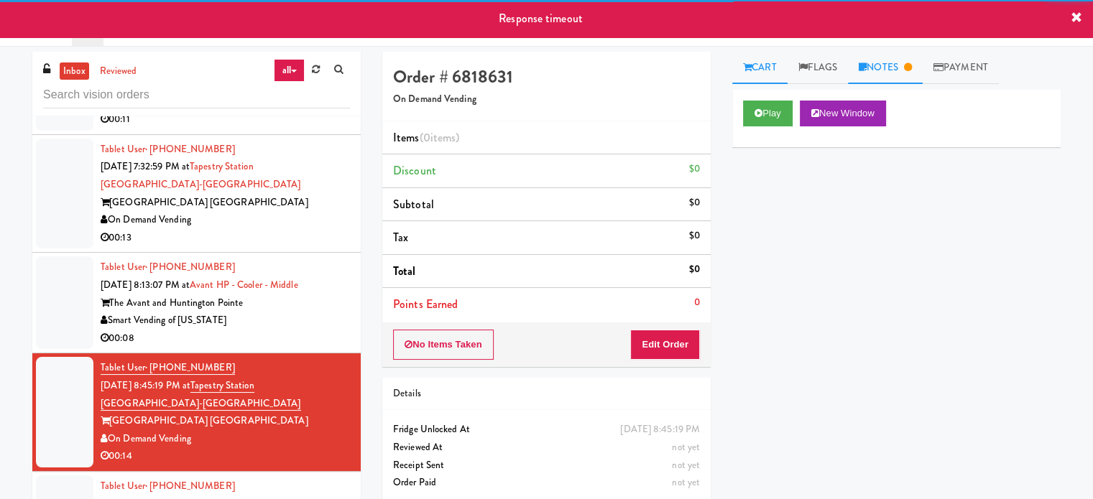
click at [900, 65] on link "Notes" at bounding box center [885, 68] width 75 height 32
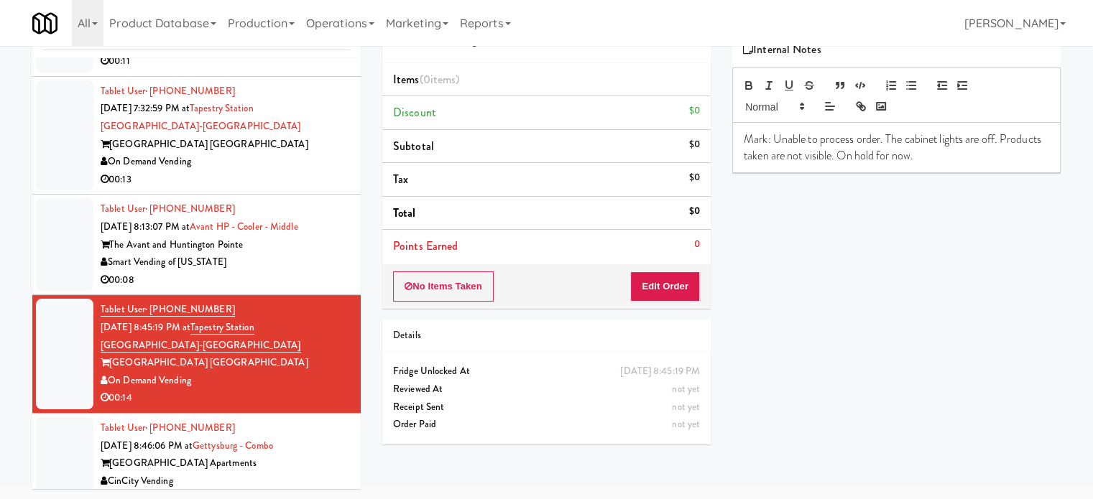
scroll to position [7781, 0]
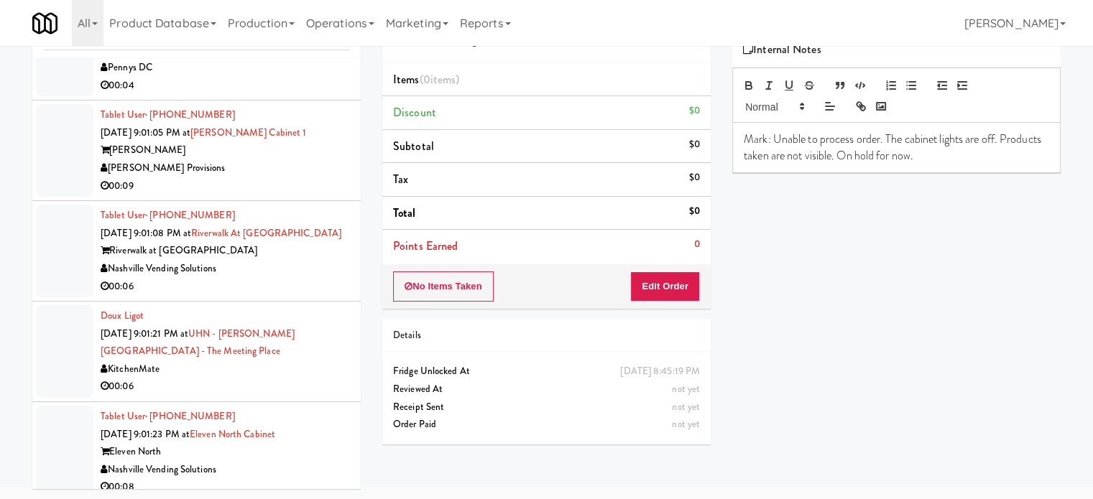
click at [302, 296] on div "00:06" at bounding box center [225, 287] width 249 height 18
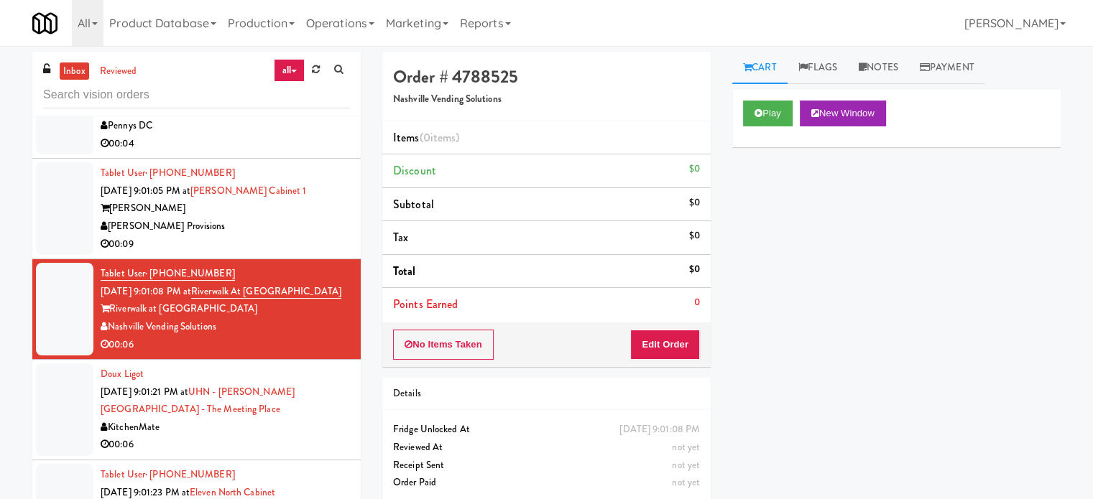
drag, startPoint x: 272, startPoint y: 241, endPoint x: 326, endPoint y: 203, distance: 65.0
click at [275, 238] on div "00:09" at bounding box center [225, 245] width 249 height 18
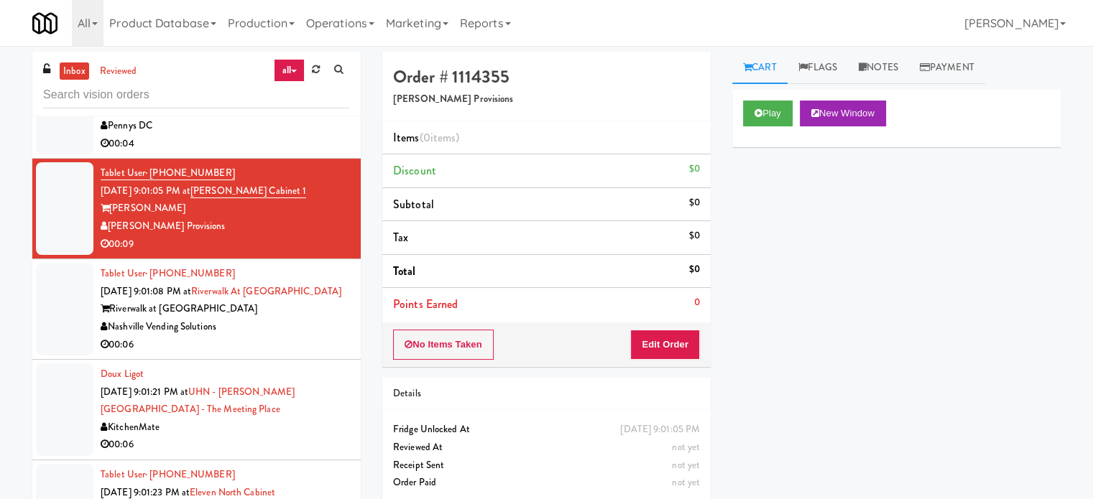
scroll to position [7421, 0]
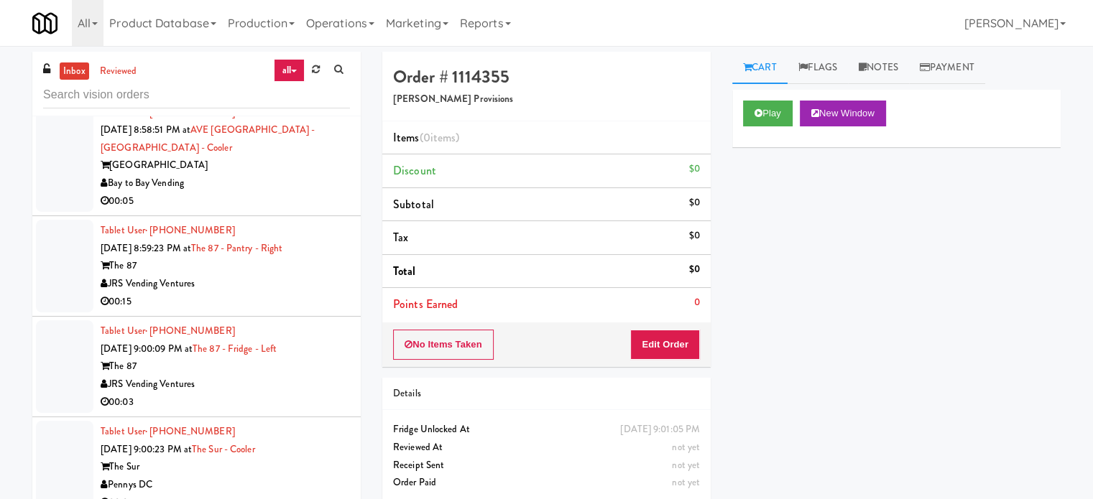
drag, startPoint x: 297, startPoint y: 459, endPoint x: 304, endPoint y: 432, distance: 28.1
click at [298, 459] on div "The Sur" at bounding box center [225, 467] width 249 height 18
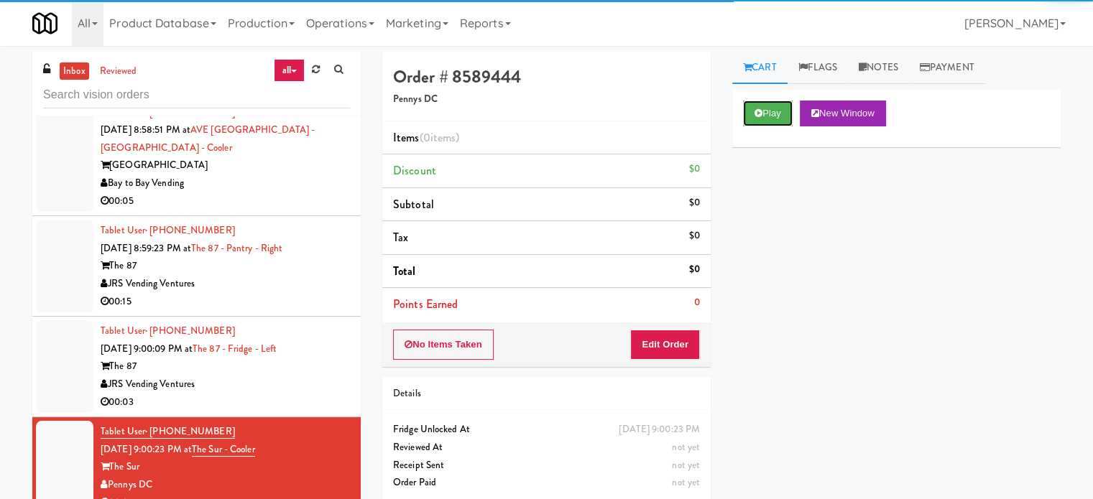
drag, startPoint x: 773, startPoint y: 111, endPoint x: 682, endPoint y: 178, distance: 113.1
click at [773, 111] on button "Play" at bounding box center [768, 114] width 50 height 26
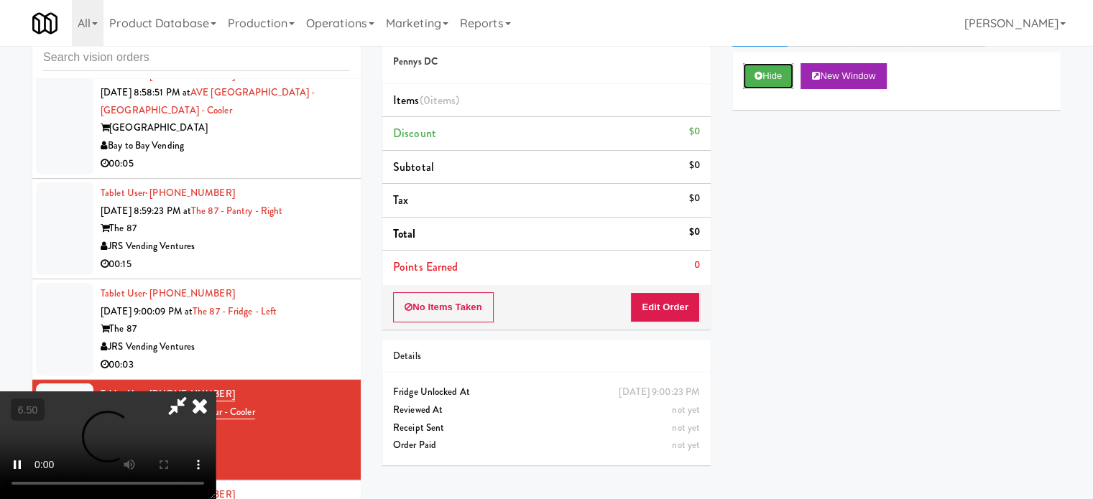
scroll to position [58, 0]
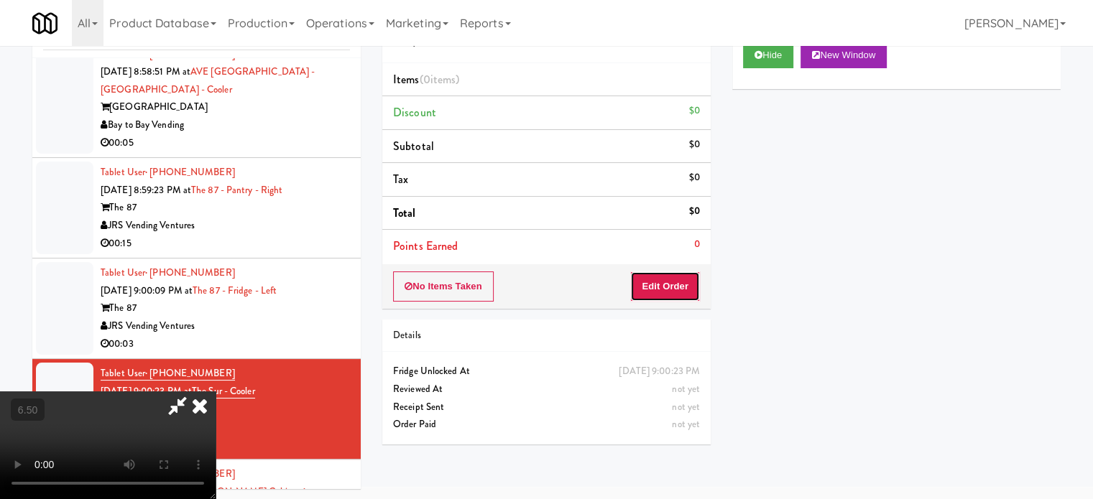
click at [653, 278] on button "Edit Order" at bounding box center [665, 287] width 70 height 30
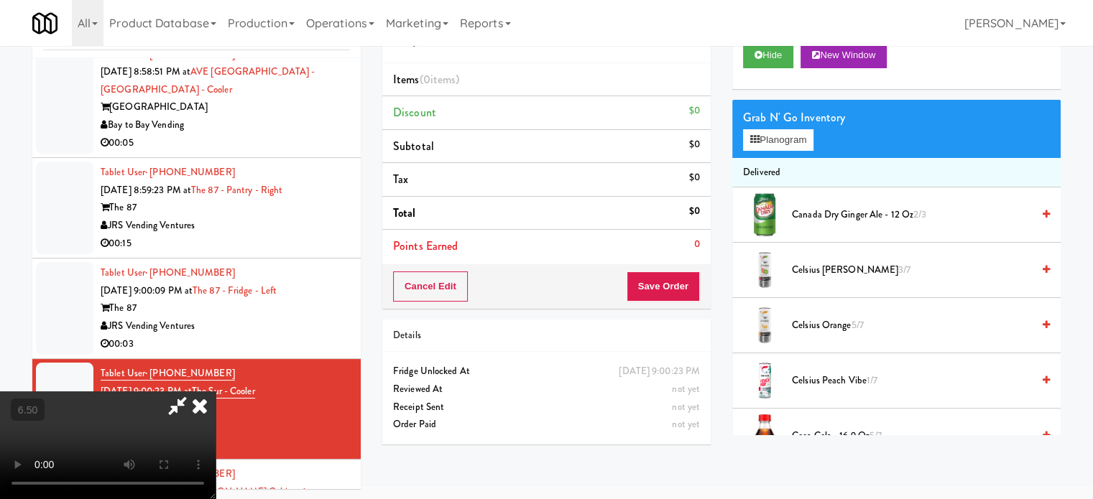
click at [216, 392] on video at bounding box center [108, 446] width 216 height 108
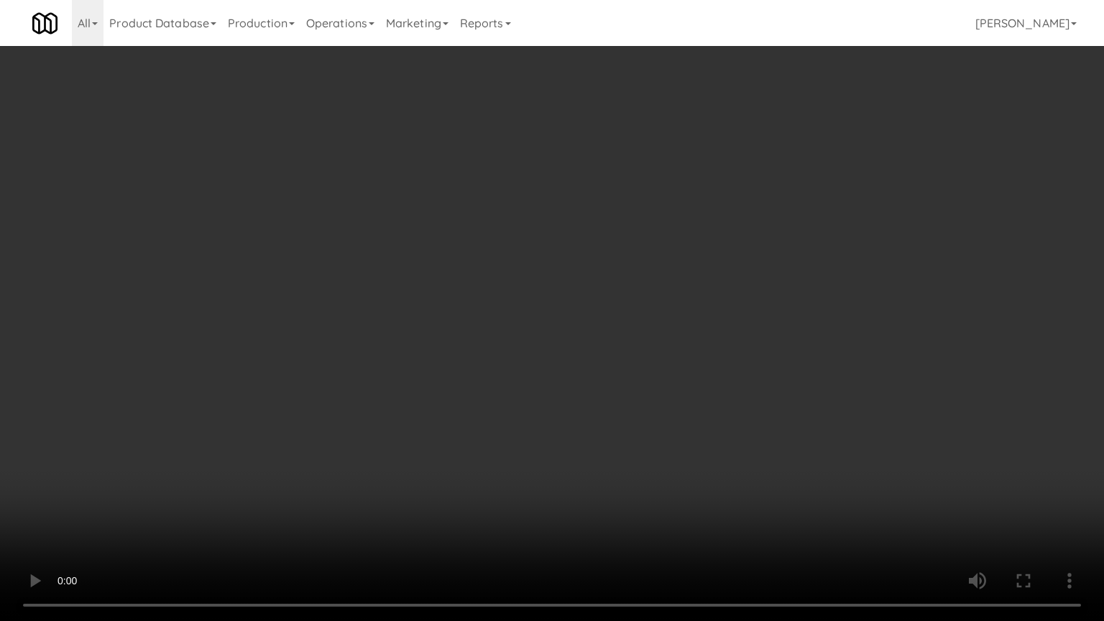
click at [549, 278] on video at bounding box center [552, 310] width 1104 height 621
click at [365, 423] on video at bounding box center [552, 310] width 1104 height 621
click at [389, 379] on video at bounding box center [552, 310] width 1104 height 621
click at [392, 382] on video at bounding box center [552, 310] width 1104 height 621
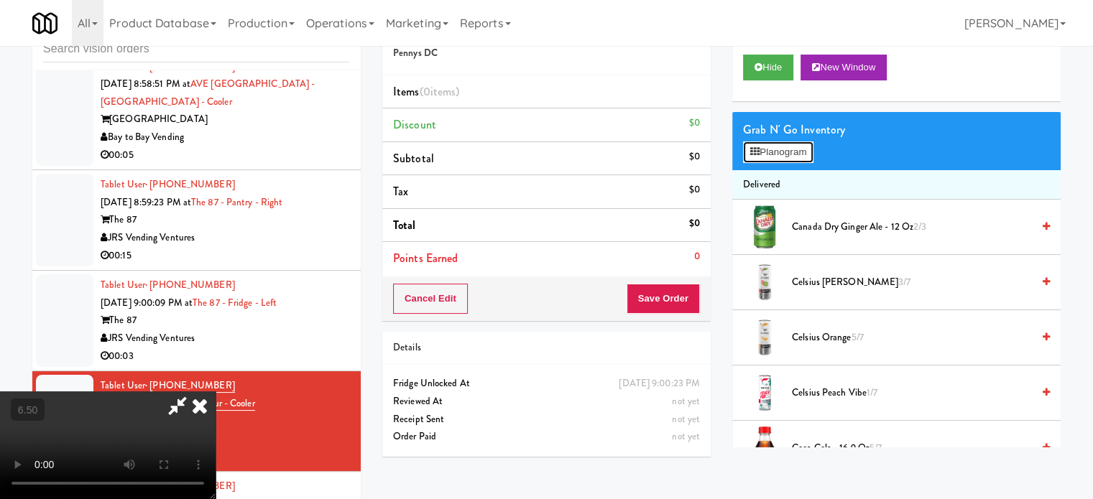
click at [793, 147] on button "Planogram" at bounding box center [778, 153] width 70 height 22
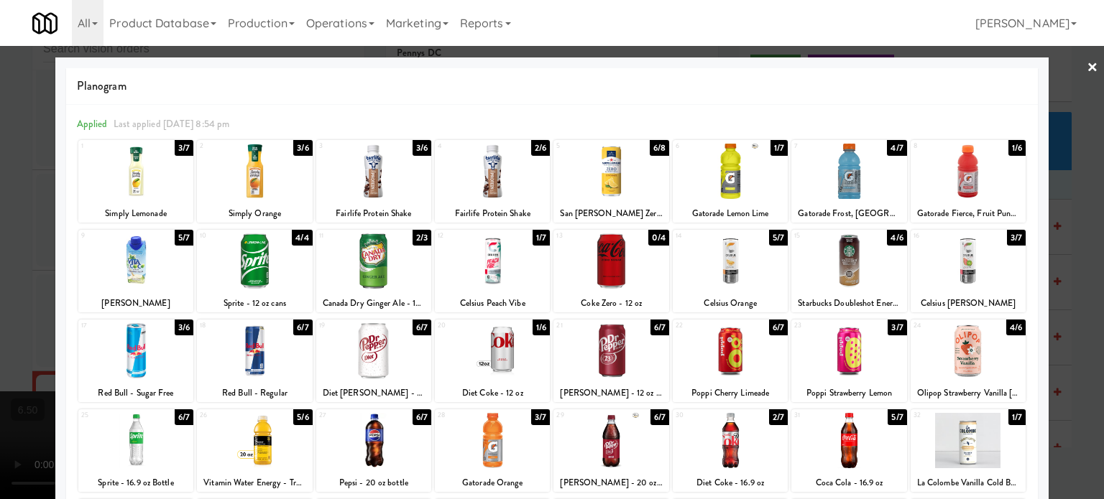
click at [187, 149] on div "3/7" at bounding box center [184, 148] width 19 height 16
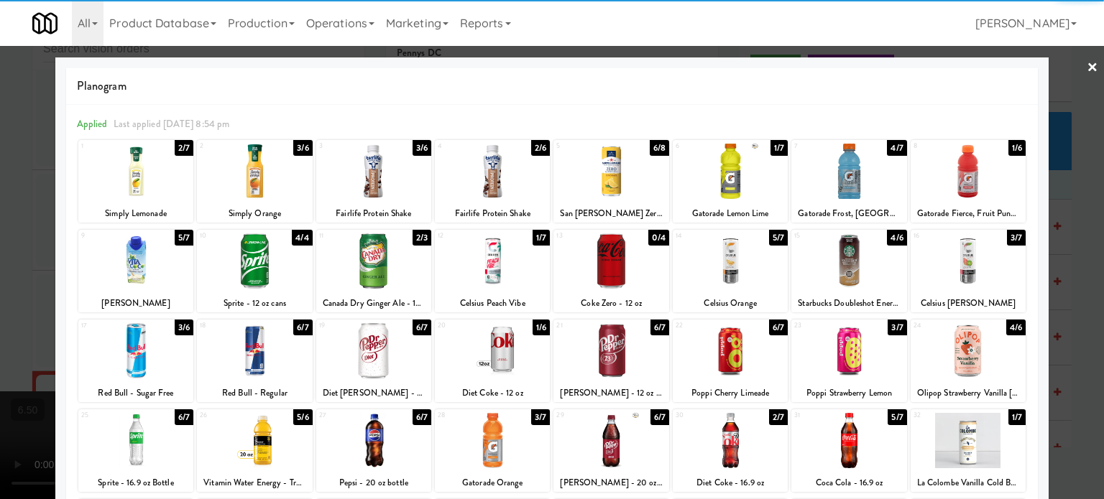
click at [0, 257] on div at bounding box center [552, 249] width 1104 height 499
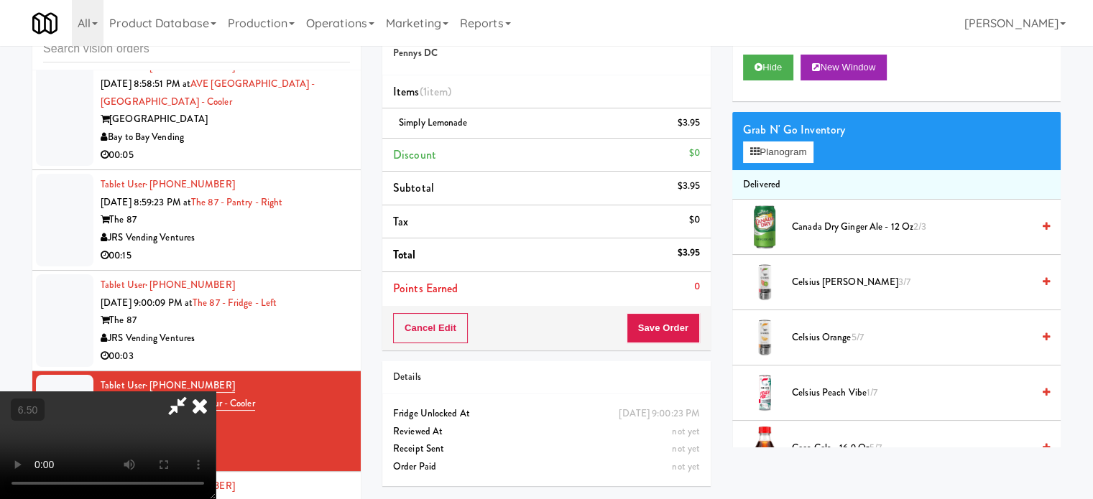
drag, startPoint x: 264, startPoint y: 236, endPoint x: 417, endPoint y: 195, distance: 159.3
click at [216, 392] on video at bounding box center [108, 446] width 216 height 108
click at [216, 392] on icon at bounding box center [200, 406] width 32 height 29
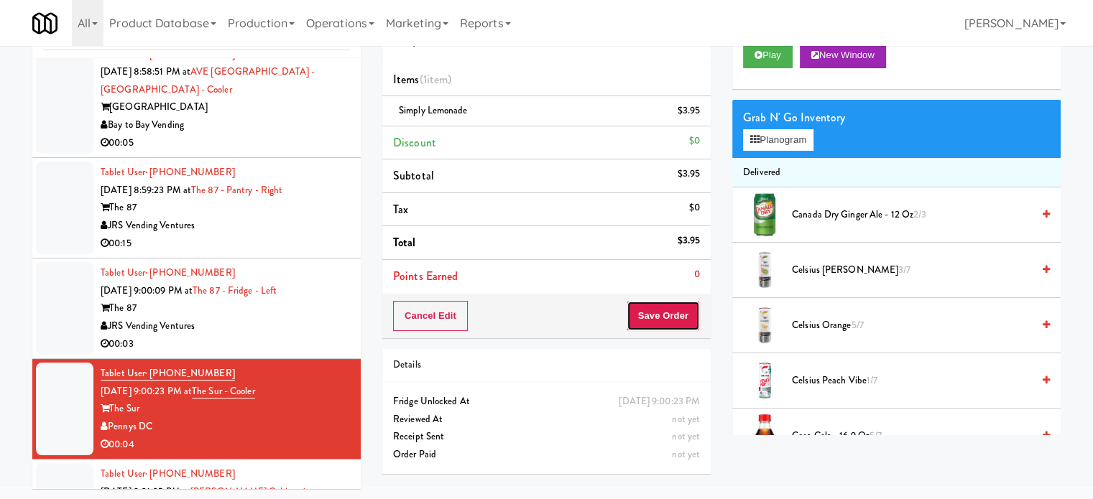
drag, startPoint x: 678, startPoint y: 318, endPoint x: 678, endPoint y: 308, distance: 10.8
click at [678, 317] on button "Save Order" at bounding box center [663, 316] width 73 height 30
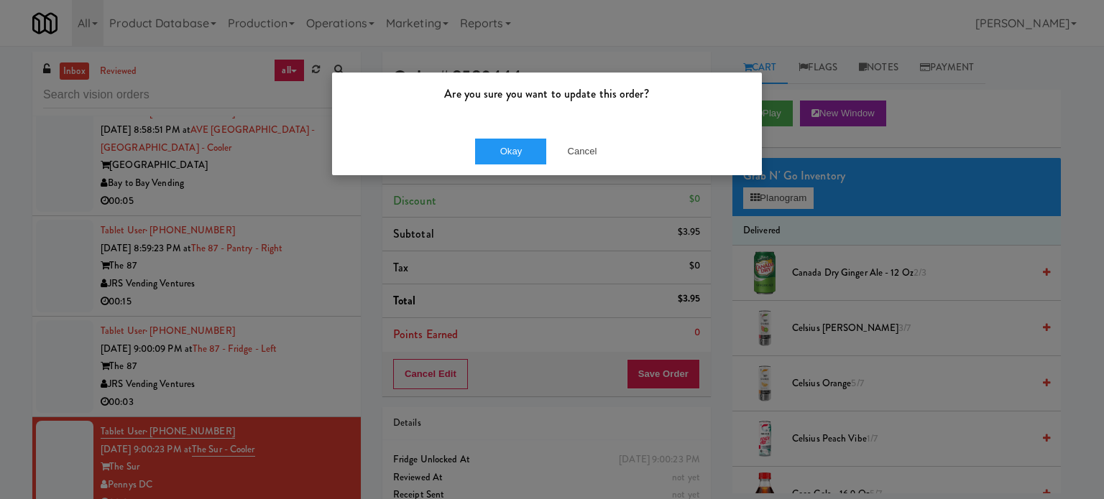
click at [499, 167] on div "Okay Cancel" at bounding box center [547, 151] width 430 height 48
click at [516, 159] on button "Okay" at bounding box center [511, 152] width 72 height 26
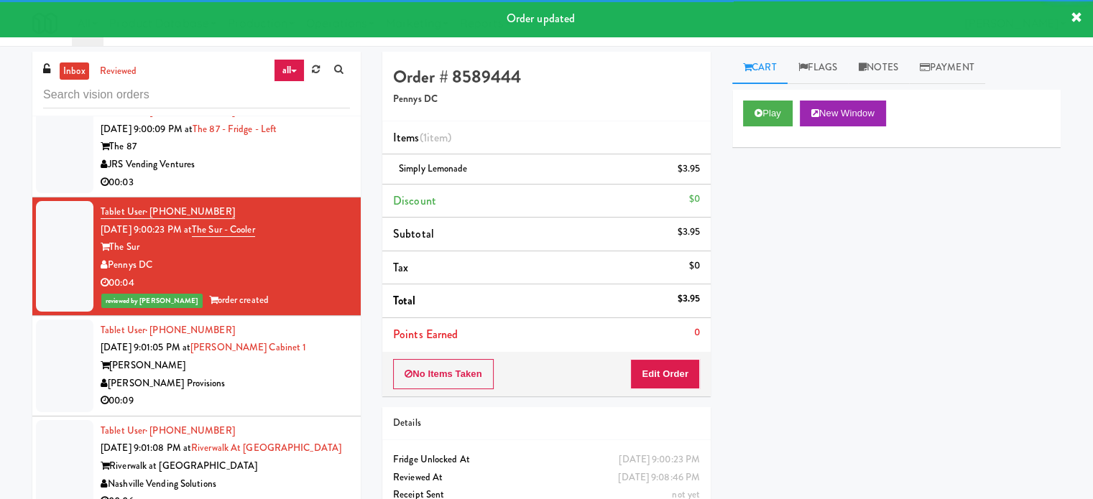
scroll to position [7718, 0]
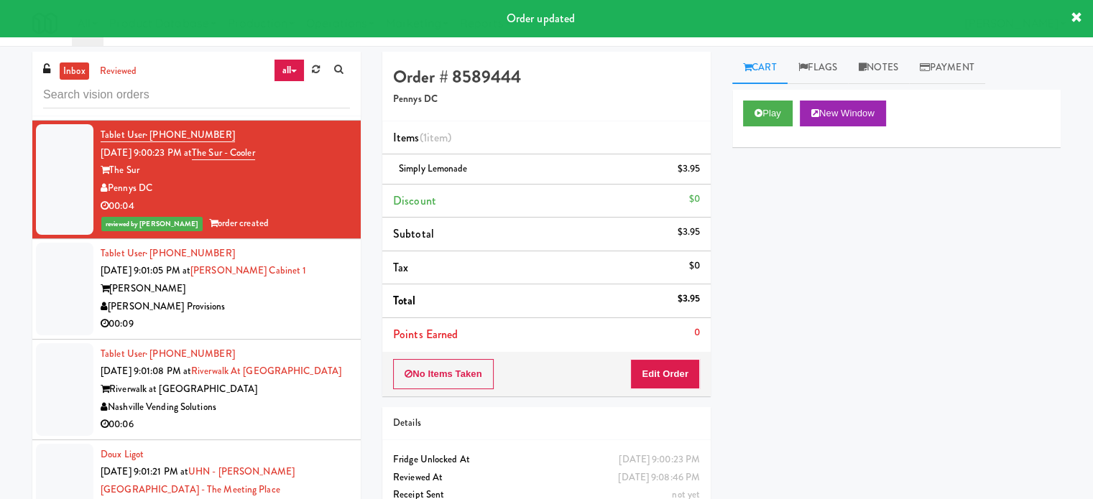
click at [293, 322] on div "00:09" at bounding box center [225, 324] width 249 height 18
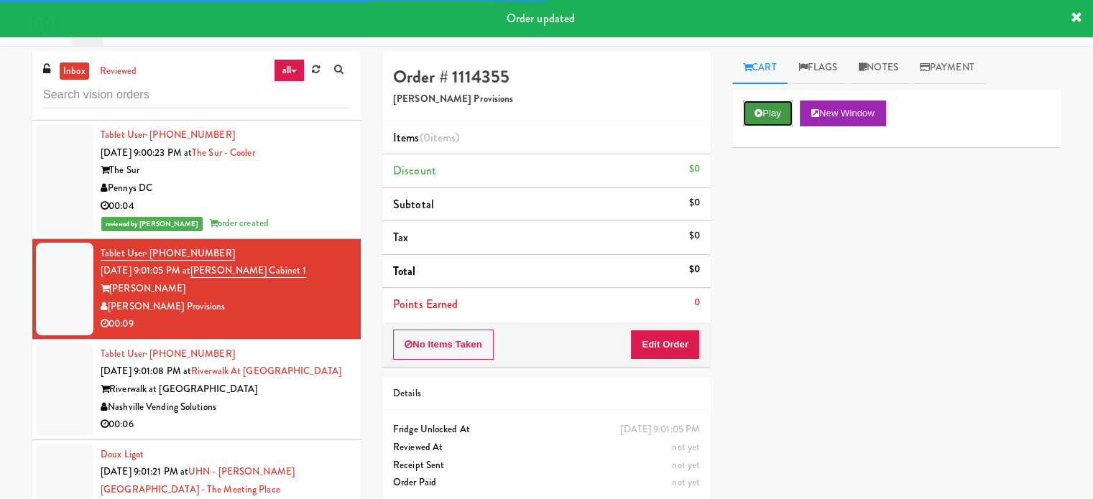
click at [781, 116] on button "Play" at bounding box center [768, 114] width 50 height 26
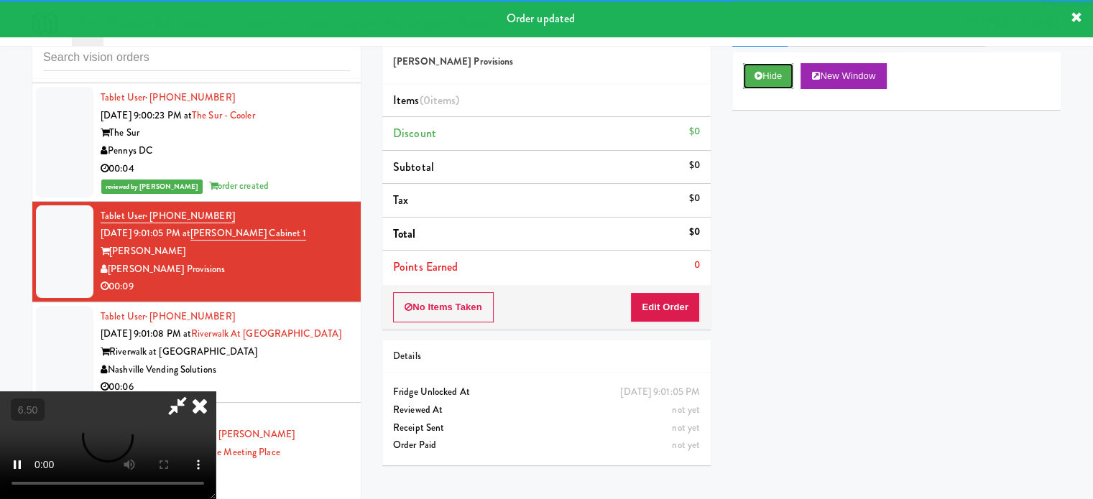
scroll to position [58, 0]
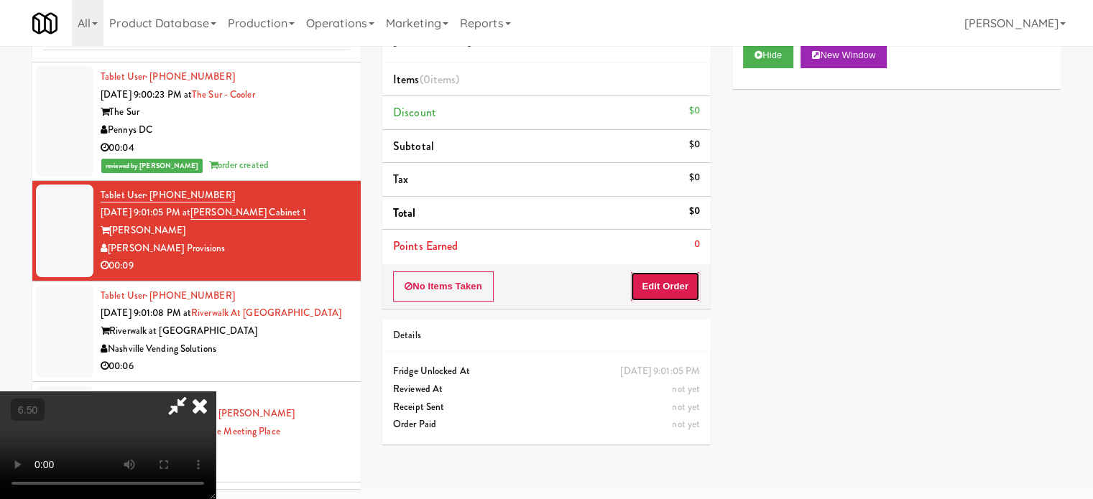
click at [680, 298] on button "Edit Order" at bounding box center [665, 287] width 70 height 30
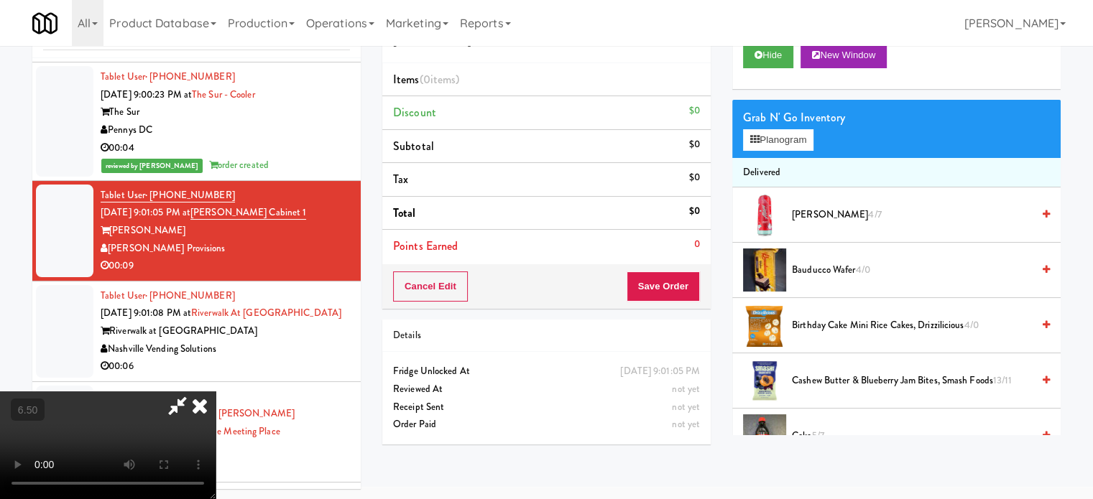
click at [216, 392] on video at bounding box center [108, 446] width 216 height 108
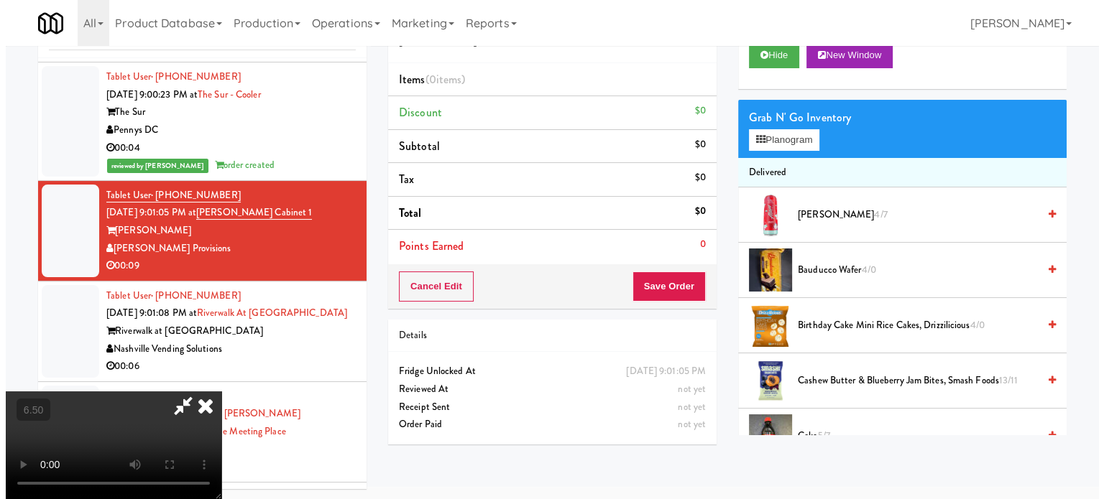
scroll to position [46, 0]
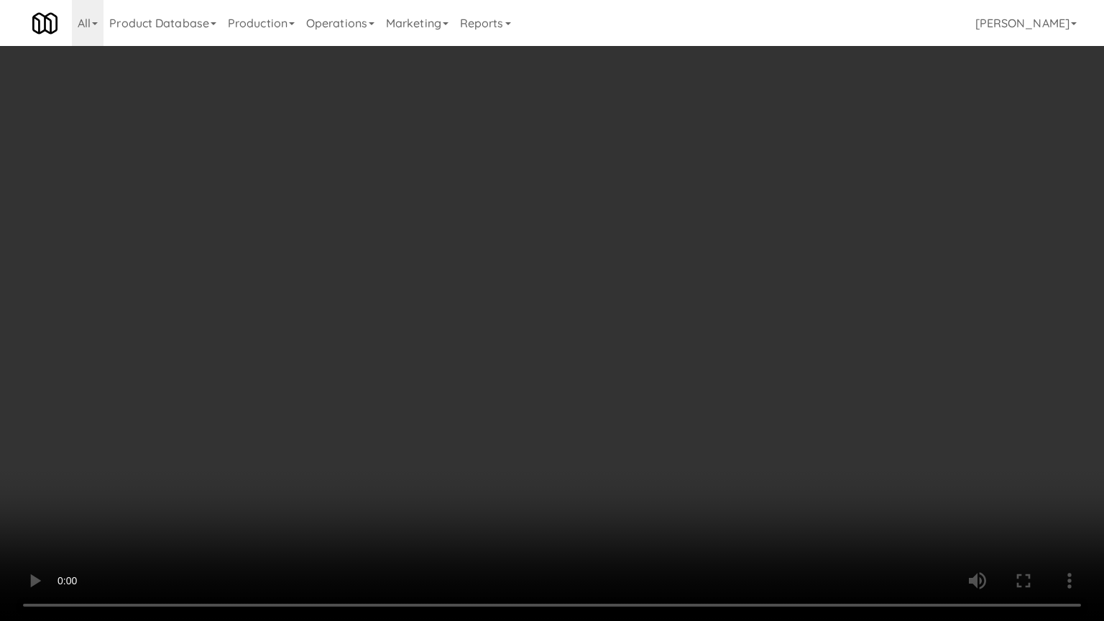
drag, startPoint x: 407, startPoint y: 376, endPoint x: 425, endPoint y: 359, distance: 25.4
click at [408, 374] on video at bounding box center [552, 310] width 1104 height 621
click at [520, 370] on video at bounding box center [552, 310] width 1104 height 621
click at [541, 375] on video at bounding box center [552, 310] width 1104 height 621
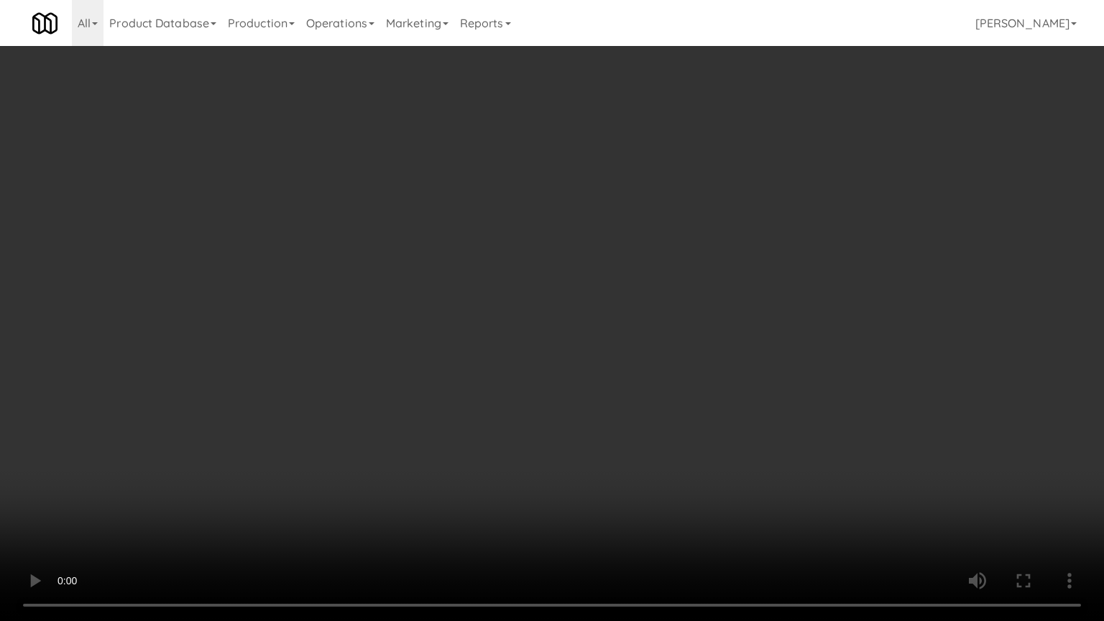
click at [541, 375] on video at bounding box center [552, 310] width 1104 height 621
click at [594, 379] on video at bounding box center [552, 310] width 1104 height 621
click at [585, 380] on video at bounding box center [552, 310] width 1104 height 621
click at [609, 384] on video at bounding box center [552, 310] width 1104 height 621
click at [586, 383] on video at bounding box center [552, 310] width 1104 height 621
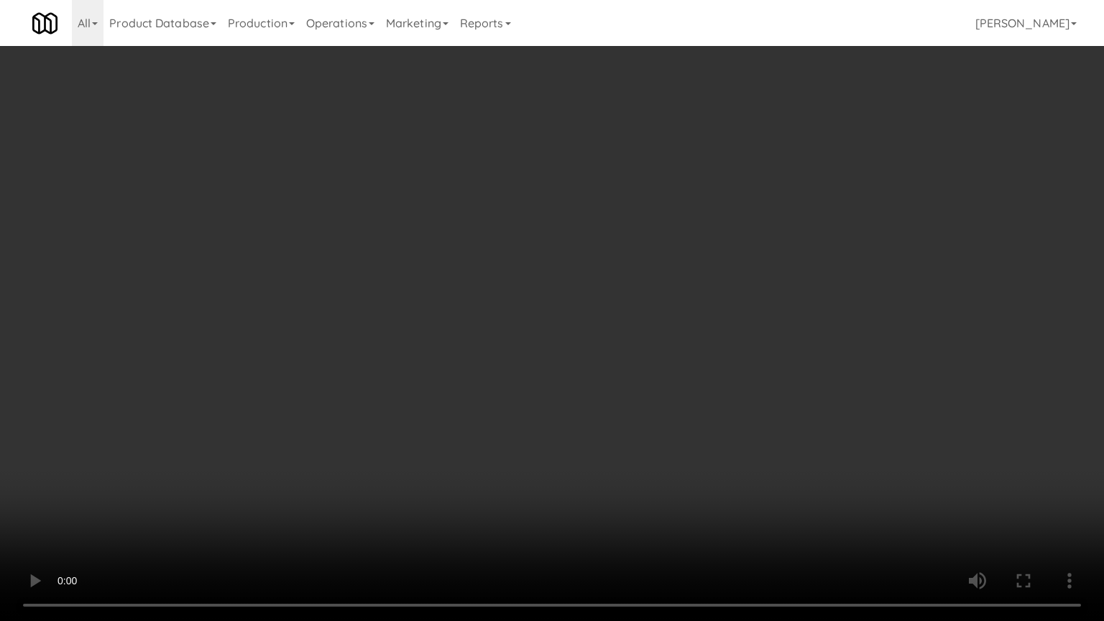
click at [651, 397] on video at bounding box center [552, 310] width 1104 height 621
click at [504, 354] on video at bounding box center [552, 310] width 1104 height 621
click at [585, 297] on video at bounding box center [552, 310] width 1104 height 621
click at [589, 297] on video at bounding box center [552, 310] width 1104 height 621
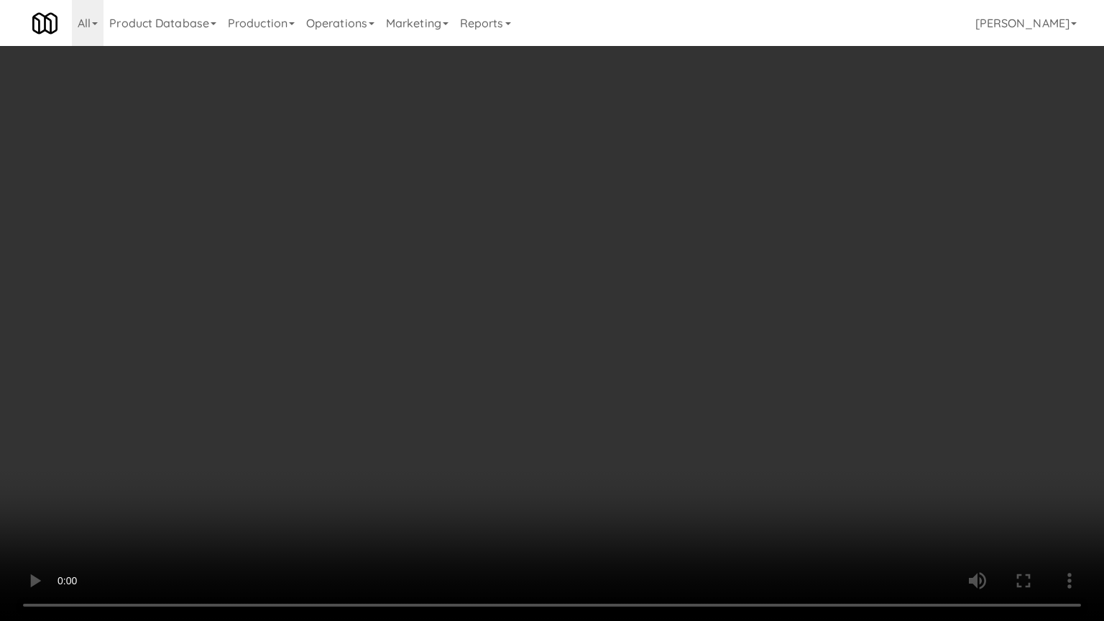
click at [589, 297] on video at bounding box center [552, 310] width 1104 height 621
click at [609, 304] on video at bounding box center [552, 310] width 1104 height 621
click at [609, 305] on video at bounding box center [552, 310] width 1104 height 621
click at [617, 306] on video at bounding box center [552, 310] width 1104 height 621
click at [617, 307] on video at bounding box center [552, 310] width 1104 height 621
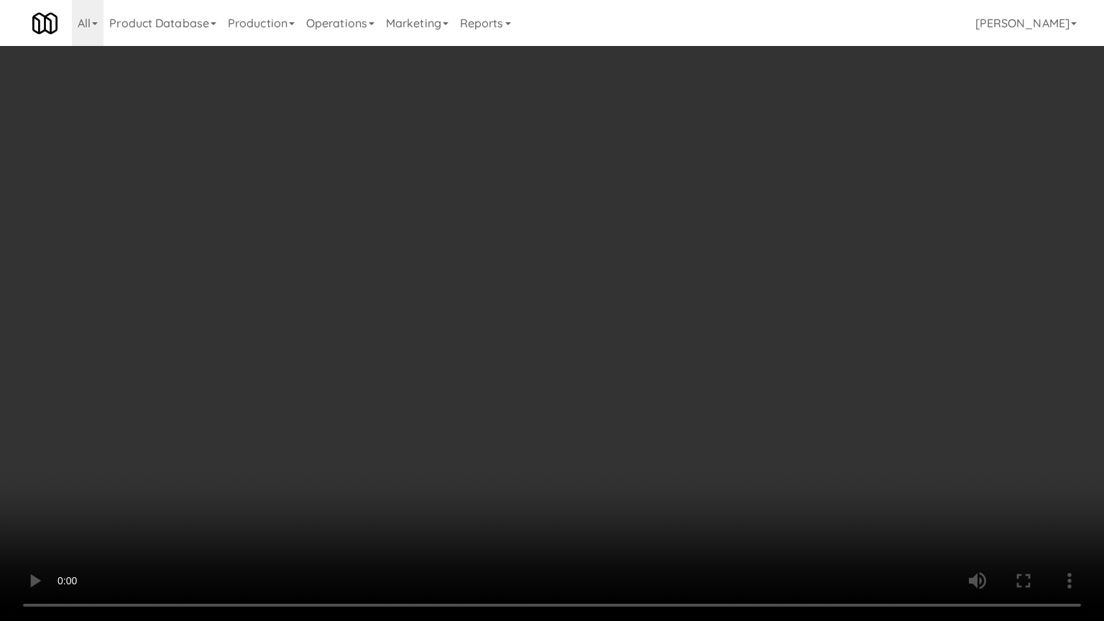
click at [623, 308] on video at bounding box center [552, 310] width 1104 height 621
drag, startPoint x: 632, startPoint y: 305, endPoint x: 873, endPoint y: 148, distance: 287.2
click at [634, 305] on video at bounding box center [552, 310] width 1104 height 621
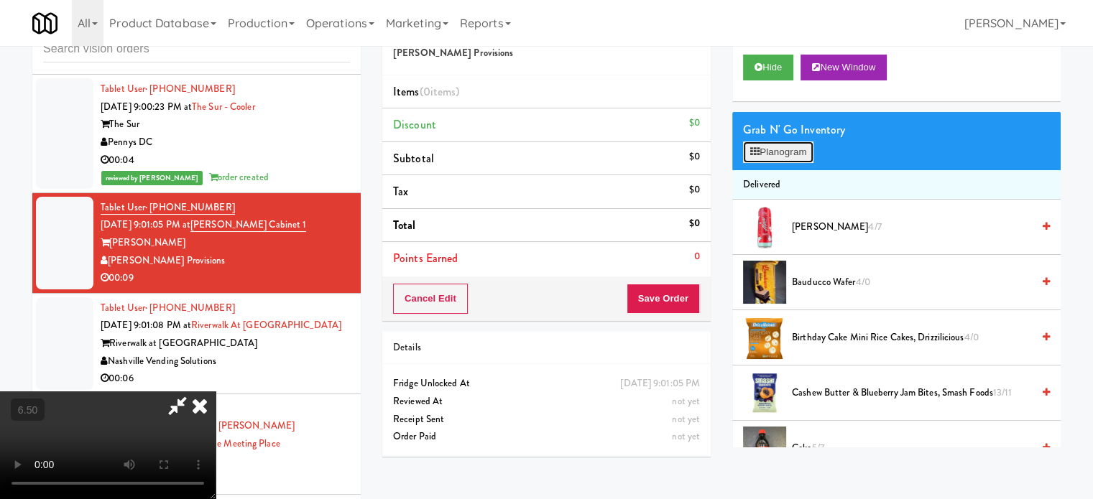
click at [782, 149] on button "Planogram" at bounding box center [778, 153] width 70 height 22
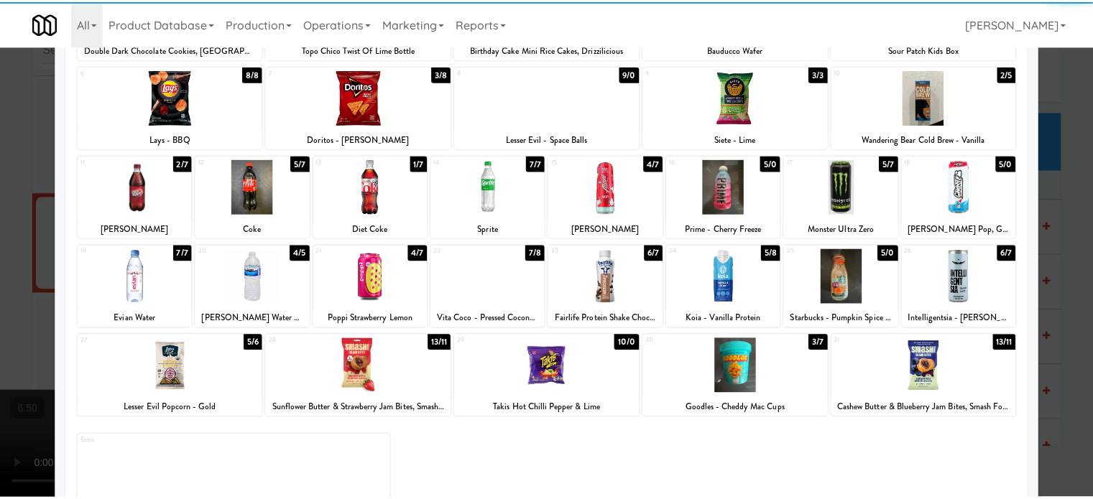
scroll to position [206, 0]
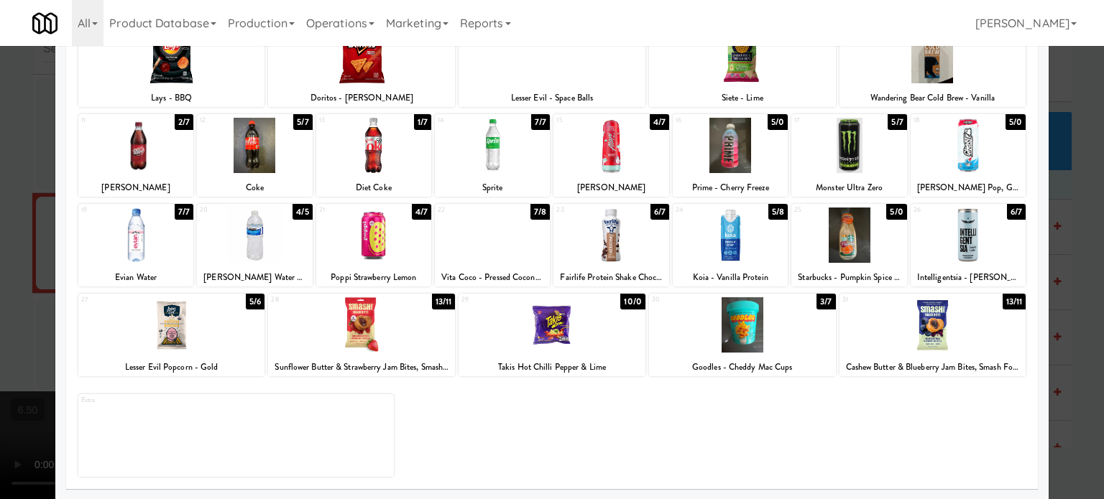
click at [626, 304] on div "10/0" at bounding box center [632, 302] width 24 height 16
click at [626, 305] on div "9/0" at bounding box center [635, 302] width 20 height 16
click at [1067, 320] on div at bounding box center [552, 249] width 1104 height 499
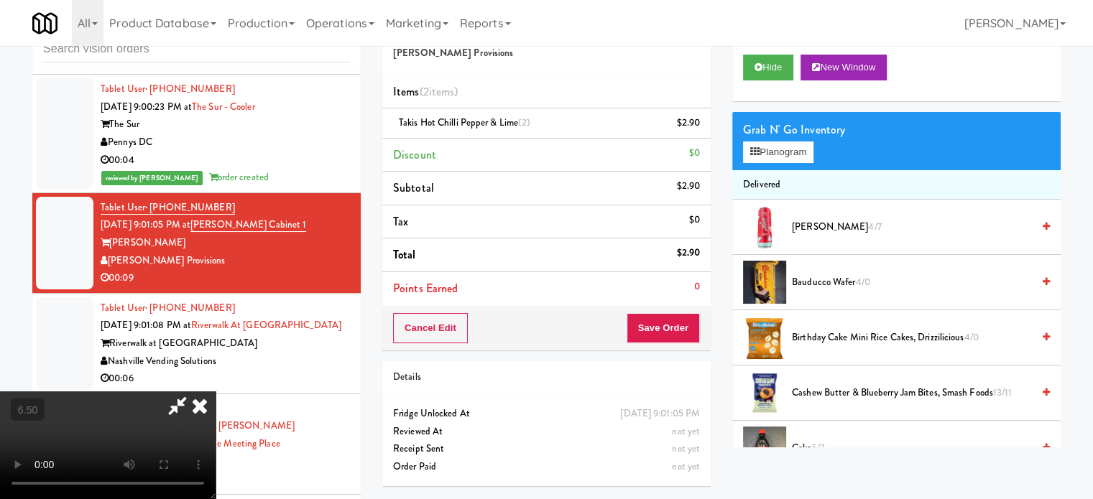
click at [216, 392] on video at bounding box center [108, 446] width 216 height 108
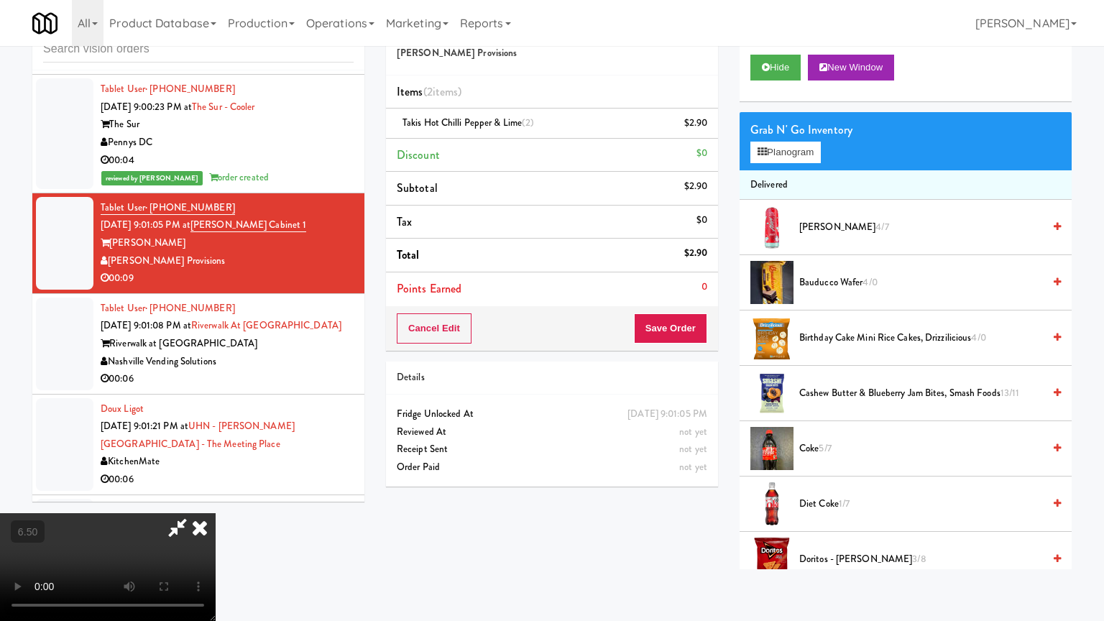
drag, startPoint x: 425, startPoint y: 415, endPoint x: 483, endPoint y: 367, distance: 75.1
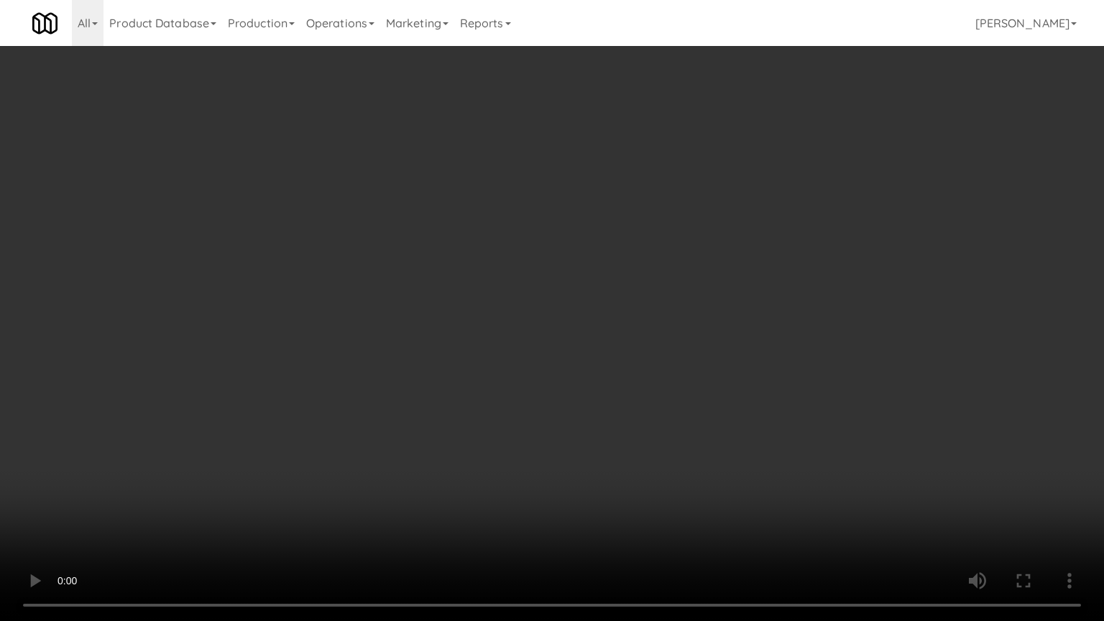
click at [427, 412] on video at bounding box center [552, 310] width 1104 height 621
click at [534, 348] on video at bounding box center [552, 310] width 1104 height 621
click at [534, 349] on video at bounding box center [552, 310] width 1104 height 621
click at [535, 348] on video at bounding box center [552, 310] width 1104 height 621
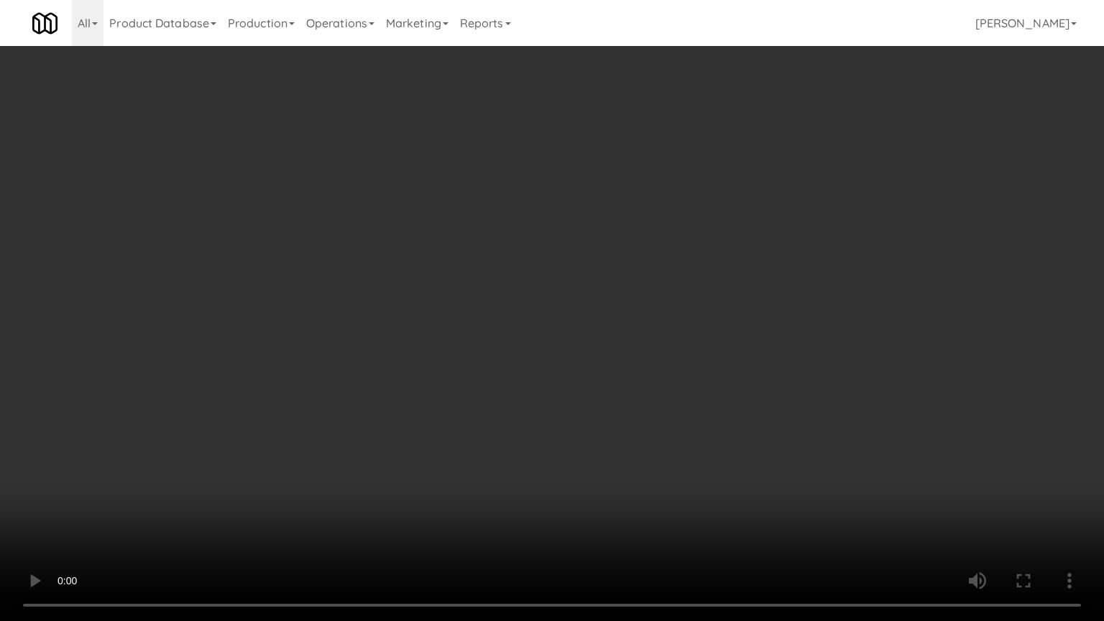
click at [553, 342] on video at bounding box center [552, 310] width 1104 height 621
click at [427, 405] on video at bounding box center [552, 310] width 1104 height 621
click at [474, 354] on video at bounding box center [552, 310] width 1104 height 621
click at [485, 349] on video at bounding box center [552, 310] width 1104 height 621
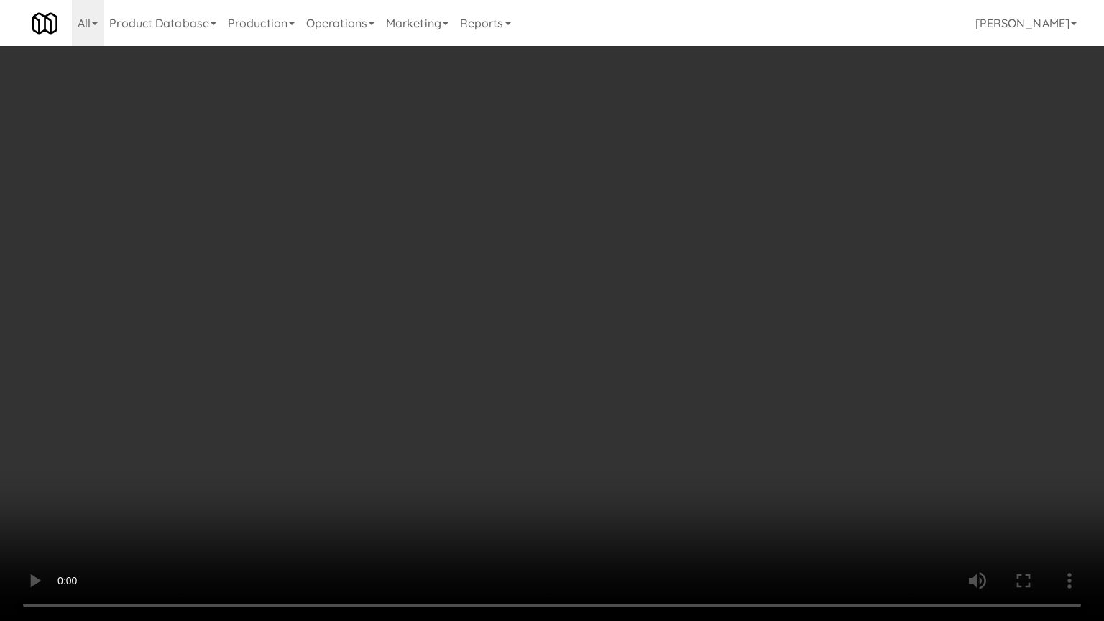
click at [486, 349] on video at bounding box center [552, 310] width 1104 height 621
click at [434, 433] on video at bounding box center [552, 310] width 1104 height 621
click at [460, 408] on video at bounding box center [552, 310] width 1104 height 621
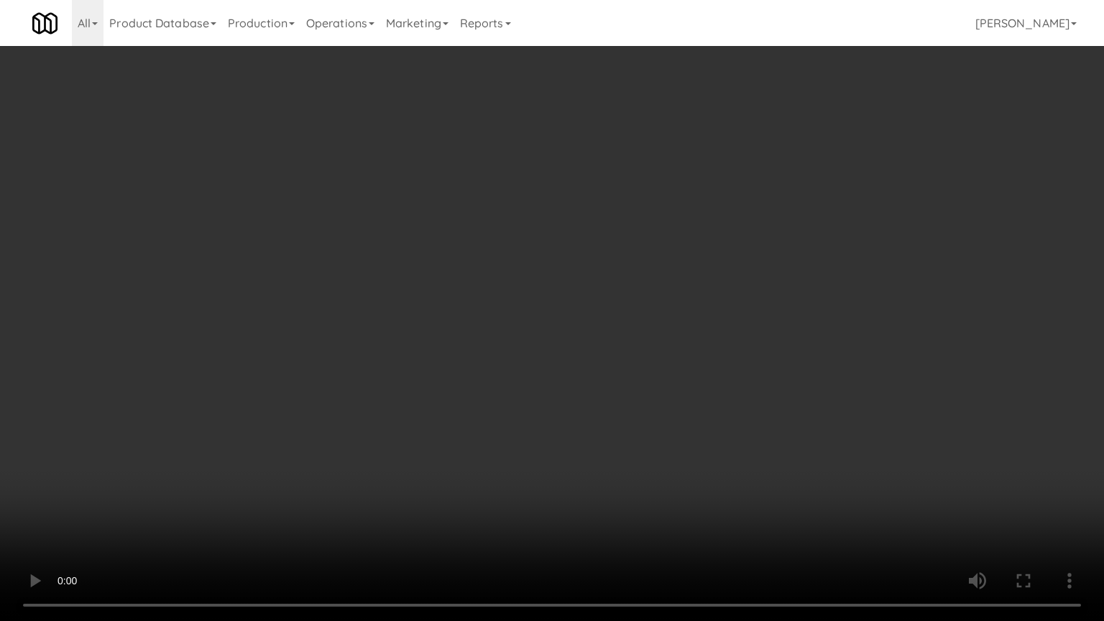
click at [460, 408] on video at bounding box center [552, 310] width 1104 height 621
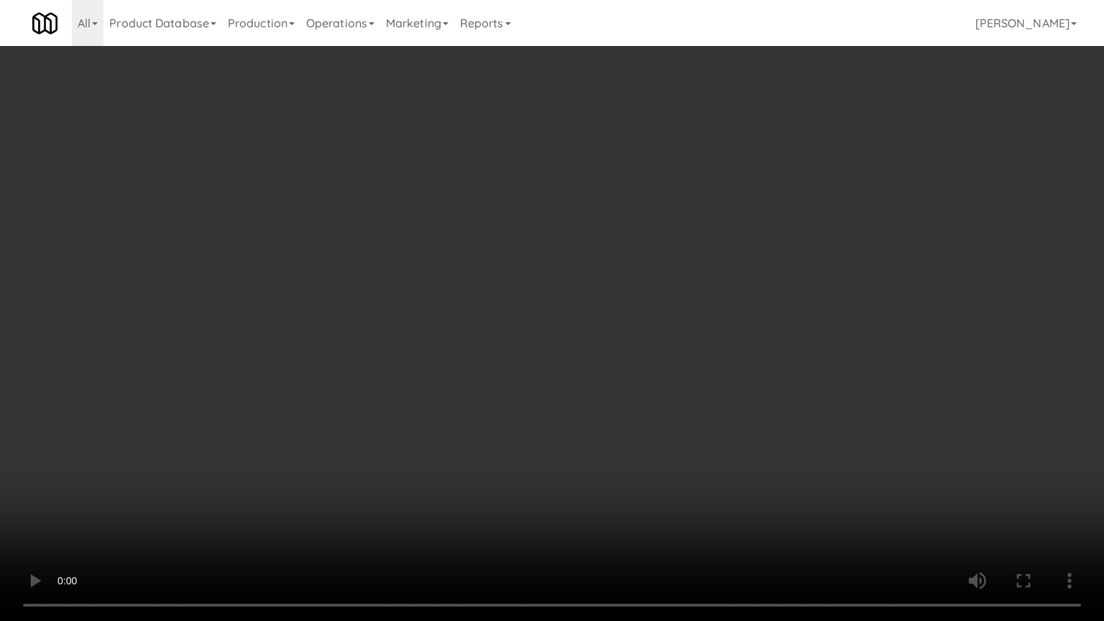
click at [460, 409] on video at bounding box center [552, 310] width 1104 height 621
click at [478, 420] on video at bounding box center [552, 310] width 1104 height 621
click at [503, 433] on video at bounding box center [552, 310] width 1104 height 621
click at [552, 440] on video at bounding box center [552, 310] width 1104 height 621
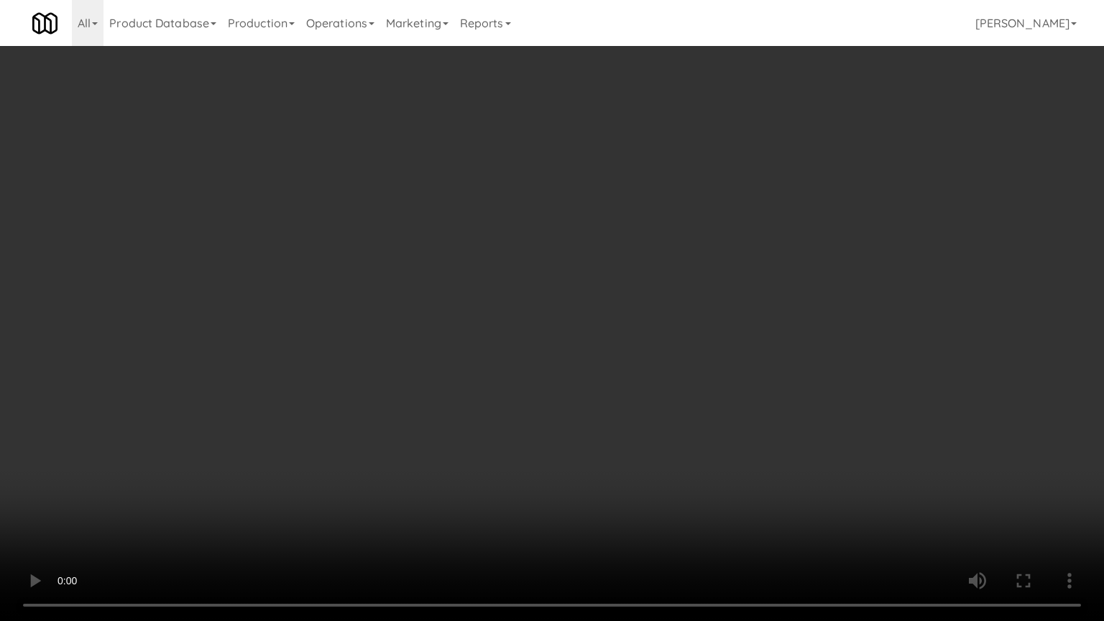
click at [569, 440] on video at bounding box center [552, 310] width 1104 height 621
click at [572, 445] on video at bounding box center [552, 310] width 1104 height 621
click at [568, 368] on video at bounding box center [552, 310] width 1104 height 621
drag, startPoint x: 568, startPoint y: 361, endPoint x: 597, endPoint y: 160, distance: 202.5
click at [568, 346] on video at bounding box center [552, 310] width 1104 height 621
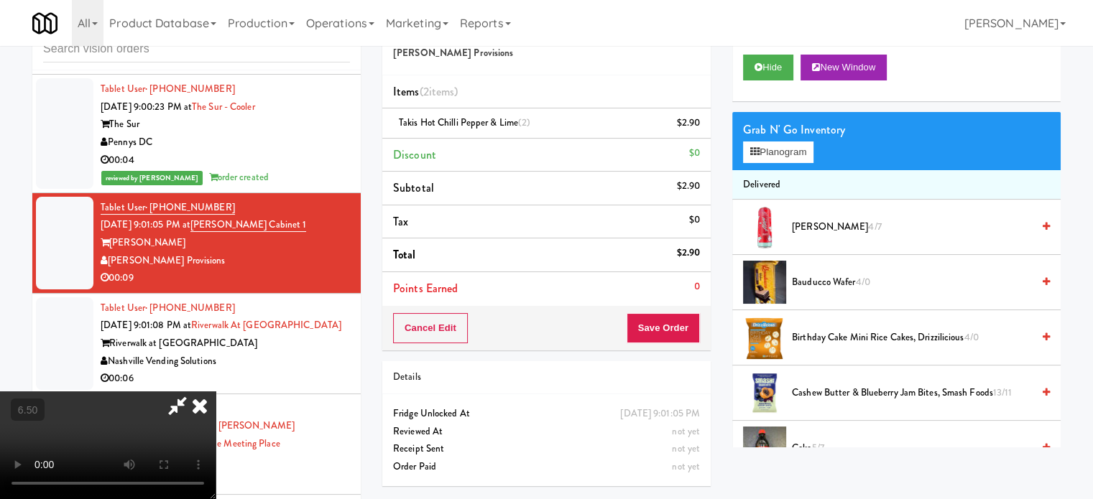
click at [216, 392] on icon at bounding box center [200, 406] width 32 height 29
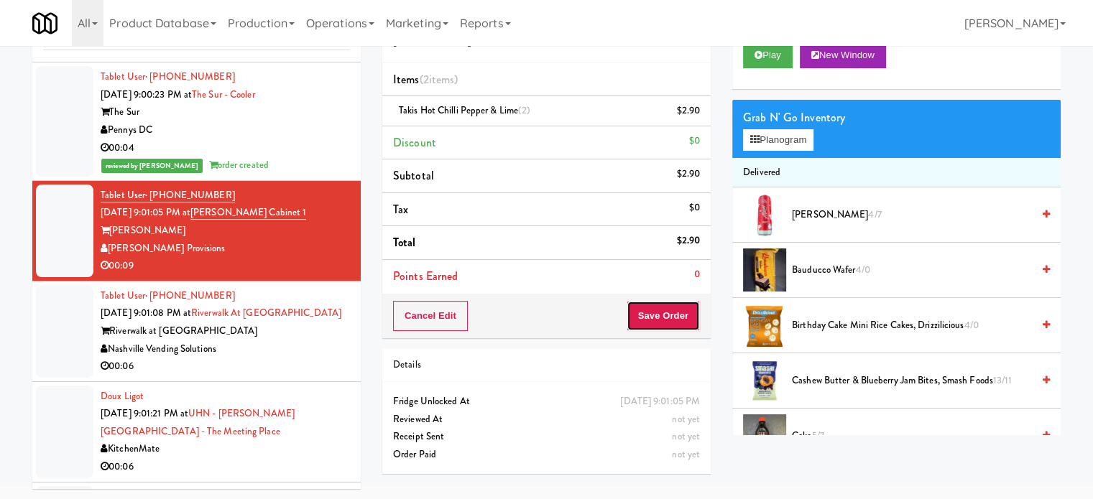
click at [680, 313] on button "Save Order" at bounding box center [663, 316] width 73 height 30
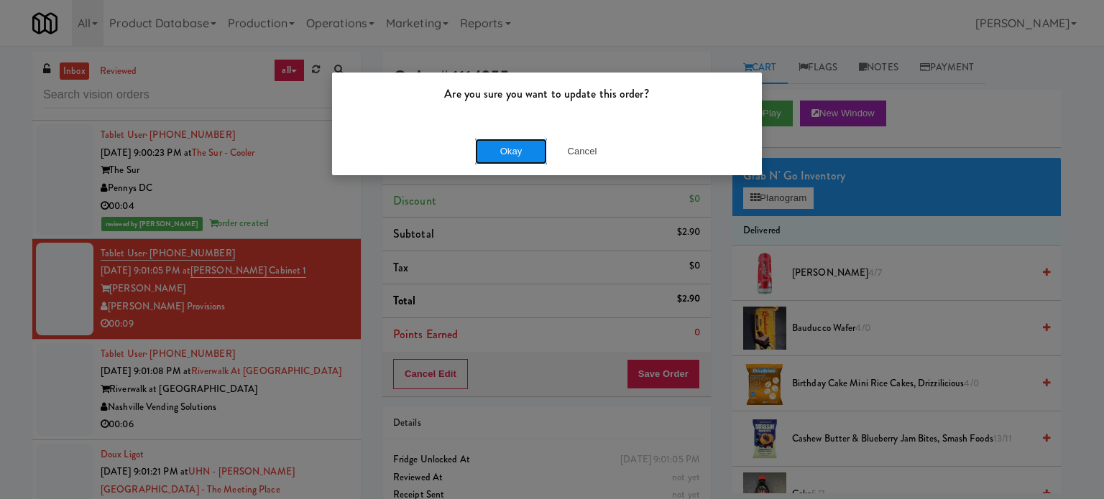
click at [523, 149] on button "Okay" at bounding box center [511, 152] width 72 height 26
